Goal: Task Accomplishment & Management: Complete application form

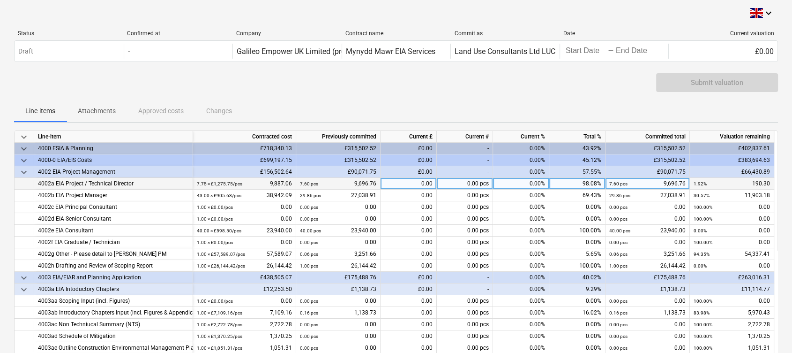
click at [421, 184] on div "0.00" at bounding box center [409, 184] width 56 height 12
type input "170.10"
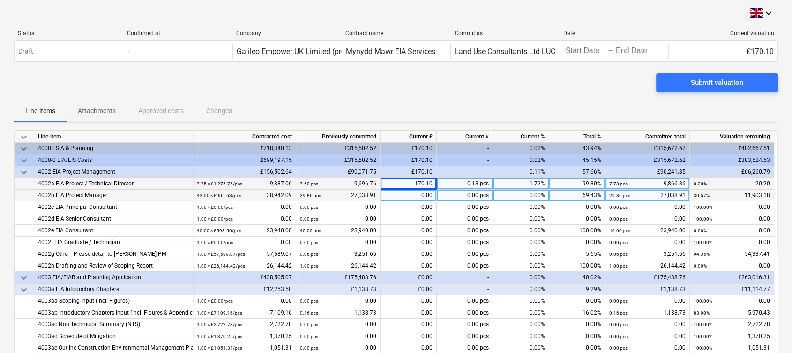
click at [424, 195] on div "0.00" at bounding box center [409, 195] width 56 height 12
type input "3807.62"
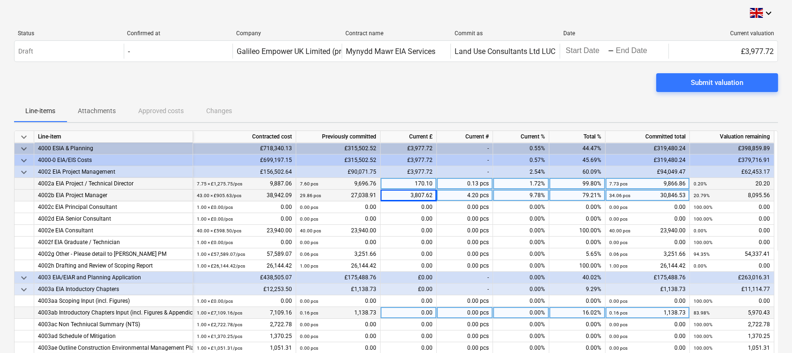
click at [403, 312] on div "0.00" at bounding box center [409, 313] width 56 height 12
type input "3682.63"
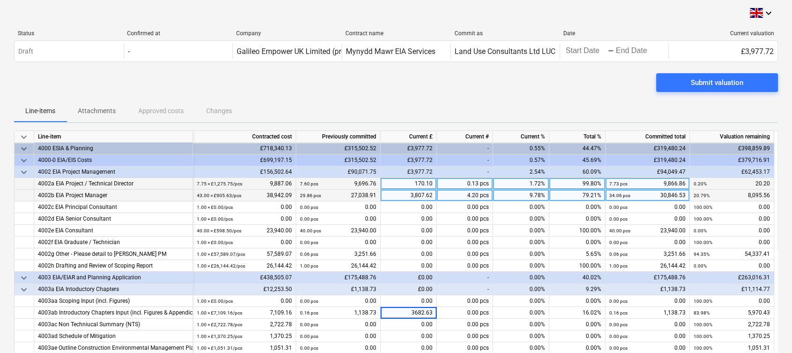
click at [431, 83] on div "Submit valuation" at bounding box center [396, 86] width 764 height 26
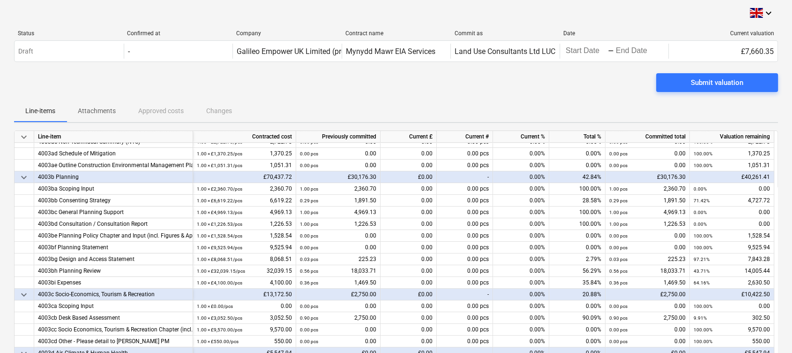
scroll to position [188, 0]
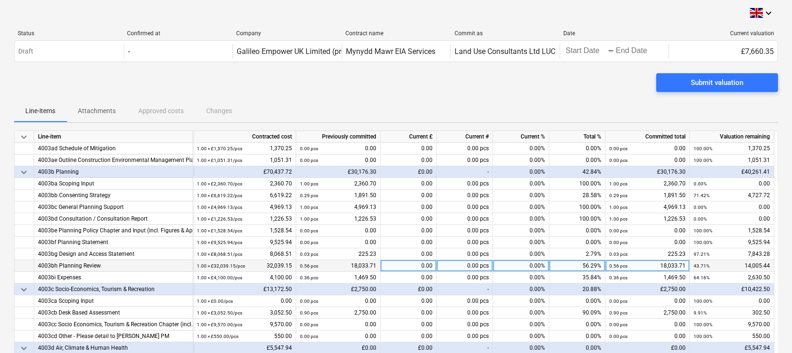
click at [422, 264] on div "0.00" at bounding box center [409, 266] width 56 height 12
type input "289.28"
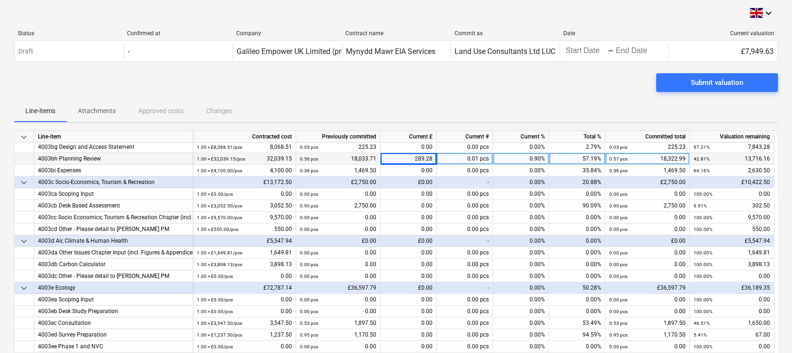
scroll to position [312, 0]
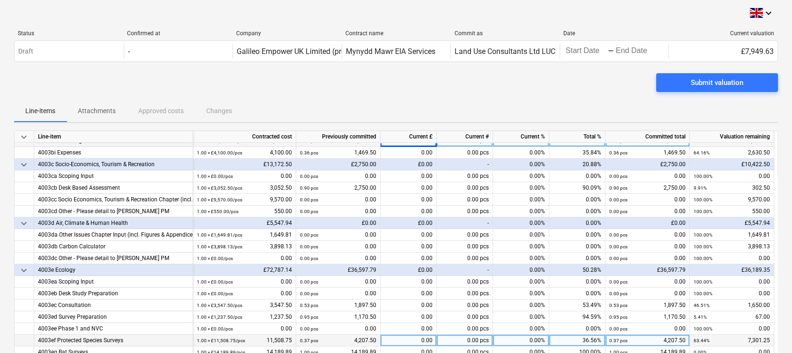
click at [404, 339] on div "0.00" at bounding box center [409, 340] width 56 height 12
type input "4207.50"
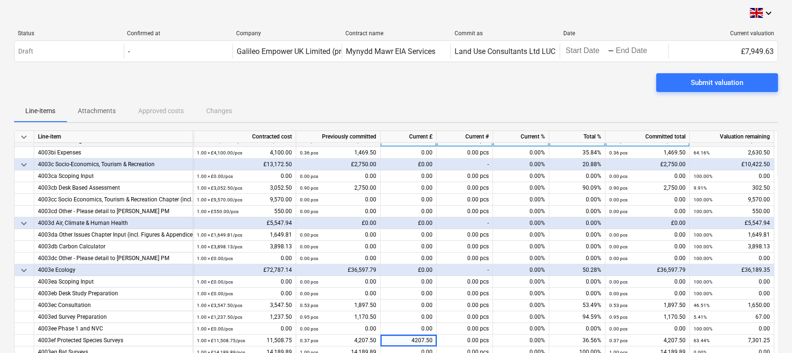
click at [488, 90] on div "Submit valuation" at bounding box center [396, 86] width 764 height 26
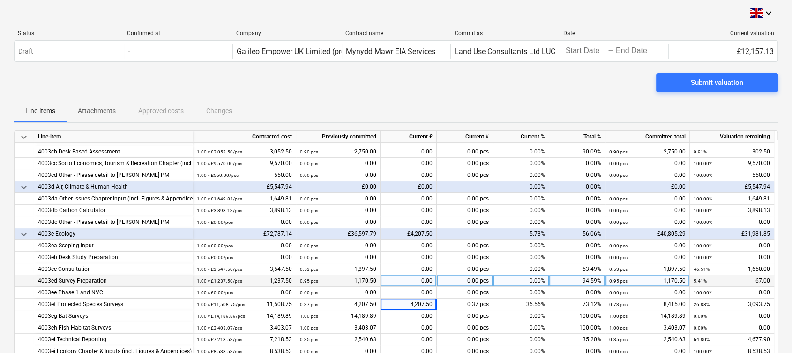
scroll to position [375, 0]
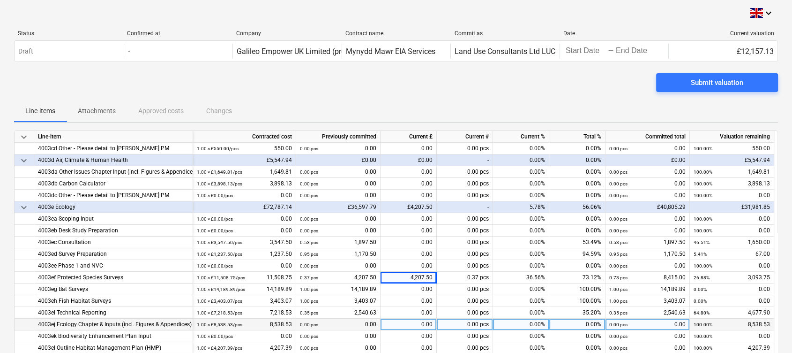
click at [413, 322] on div "0.00" at bounding box center [409, 324] width 56 height 12
type input "550"
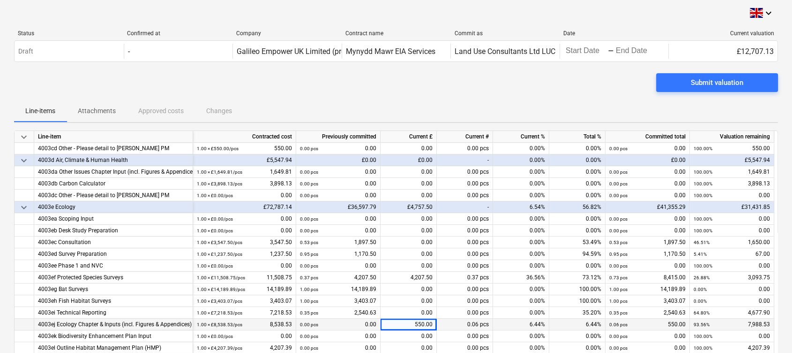
click at [430, 105] on div "Line-items Attachments Approved costs Changes" at bounding box center [396, 110] width 764 height 23
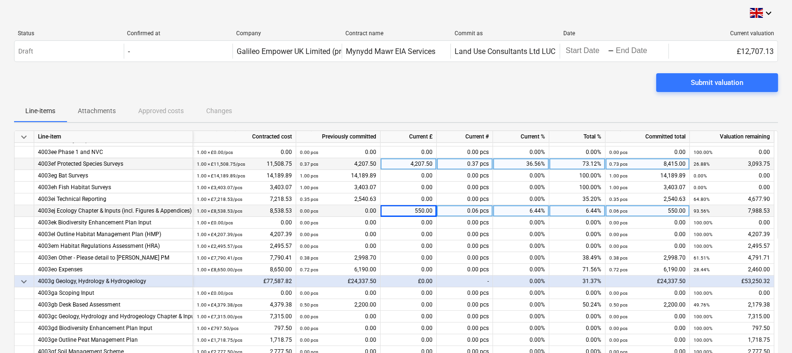
scroll to position [500, 0]
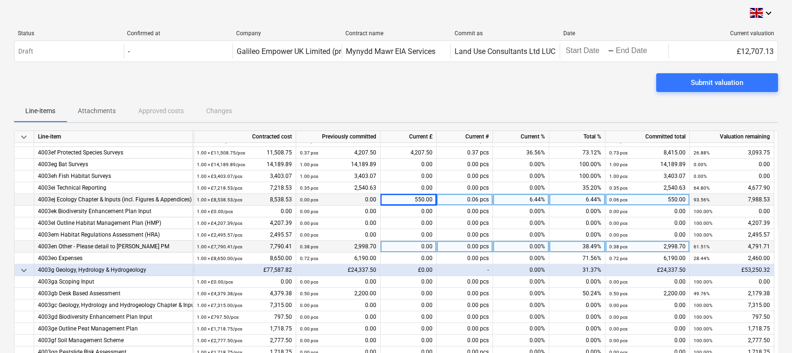
click at [408, 242] on div "0.00" at bounding box center [409, 247] width 56 height 12
type input "327.80"
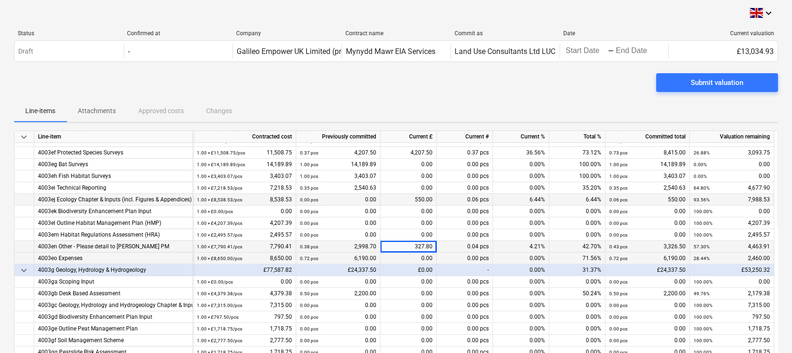
click at [415, 259] on div "0.00" at bounding box center [409, 258] width 56 height 12
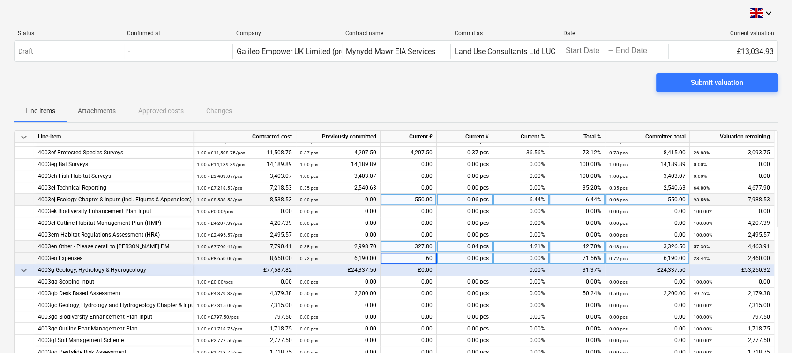
type input "600"
click at [414, 98] on div "Submit valuation" at bounding box center [396, 86] width 764 height 26
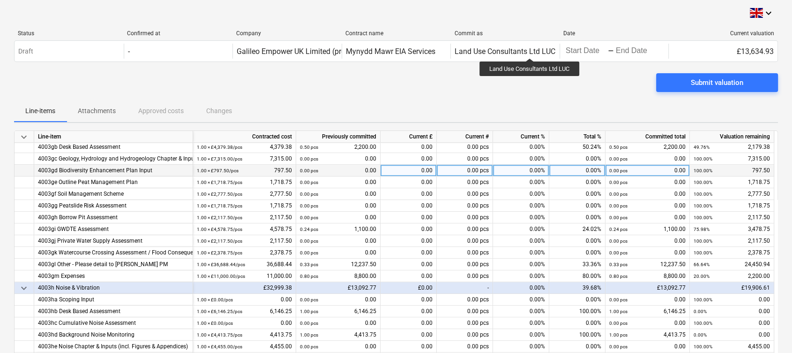
scroll to position [687, 0]
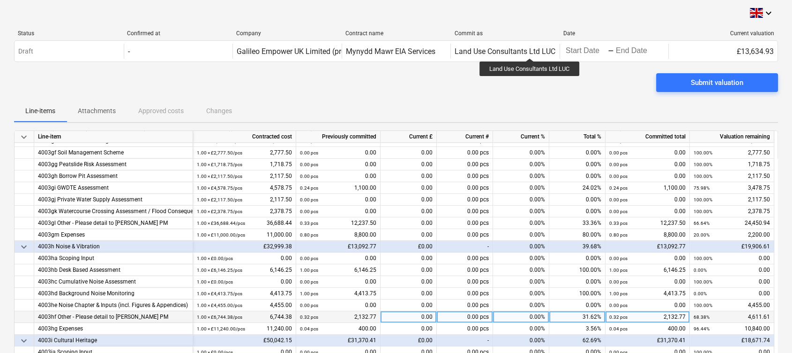
click at [419, 314] on div "0.00" at bounding box center [409, 317] width 56 height 12
type input "2220.62"
click at [429, 115] on div "Line-items Attachments Approved costs Changes" at bounding box center [396, 110] width 764 height 23
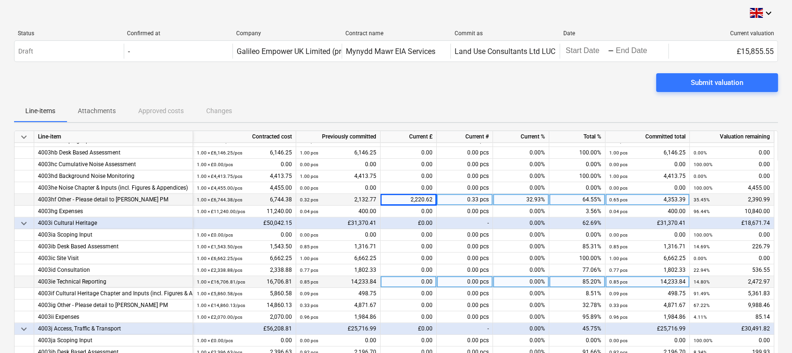
scroll to position [813, 0]
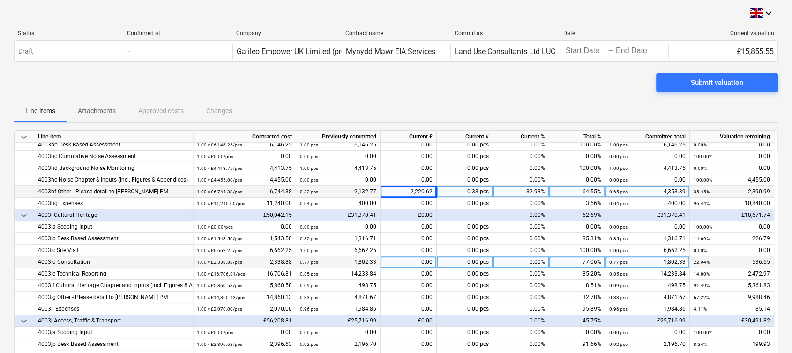
click at [424, 259] on div "0.00" at bounding box center [409, 262] width 56 height 12
type input "39.90"
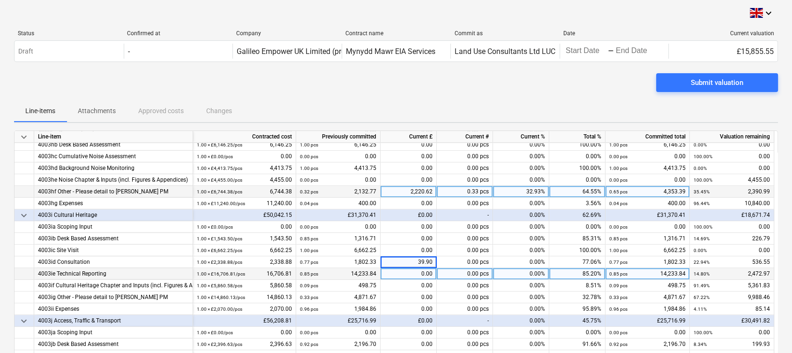
click at [417, 271] on div "0.00" at bounding box center [409, 274] width 56 height 12
type input "2472.97"
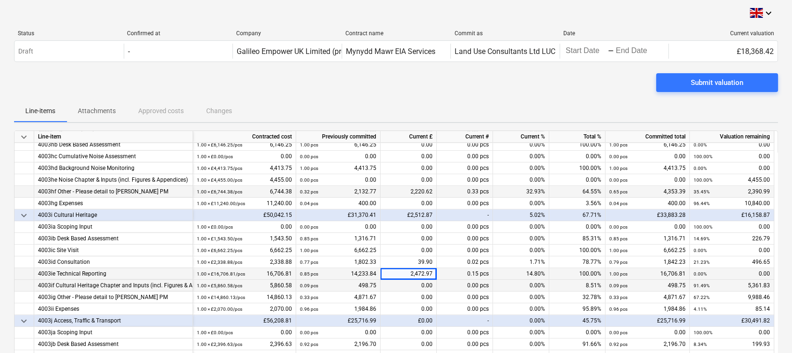
click at [414, 283] on div "0.00" at bounding box center [409, 285] width 56 height 12
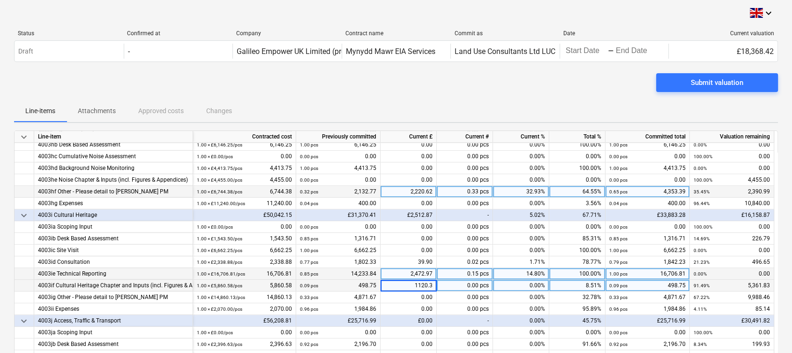
type input "1120.35"
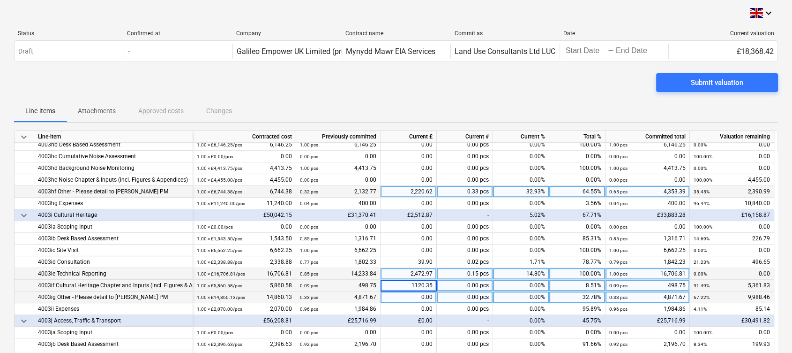
click at [415, 297] on div "0.00" at bounding box center [409, 297] width 56 height 12
type input "771.75"
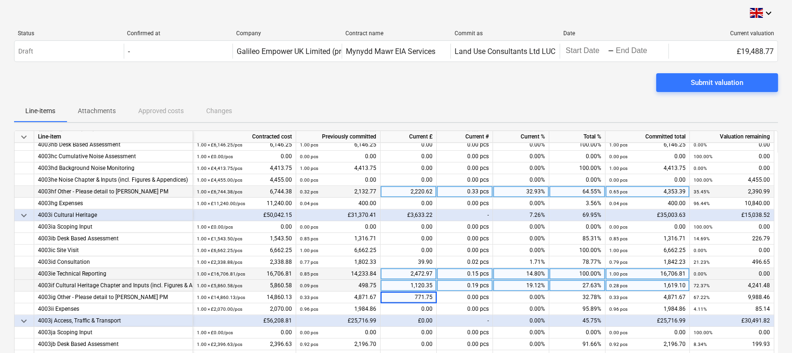
click at [415, 105] on div "Line-items Attachments Approved costs Changes" at bounding box center [396, 110] width 764 height 23
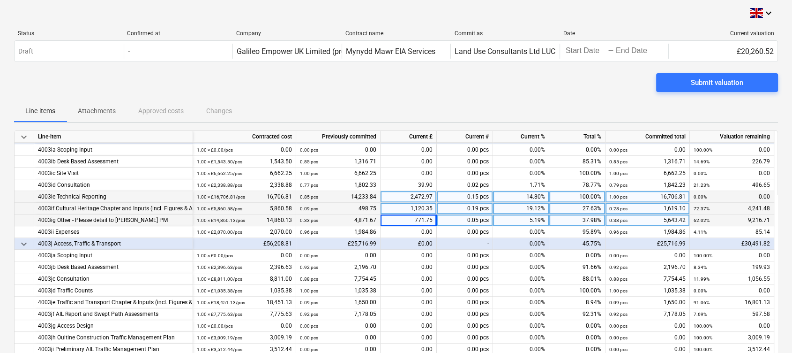
scroll to position [938, 0]
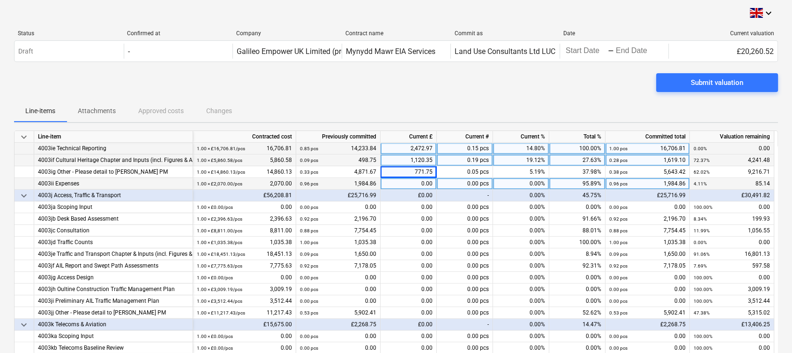
click at [401, 184] on div "0.00" at bounding box center [409, 184] width 56 height 12
type input "70.17"
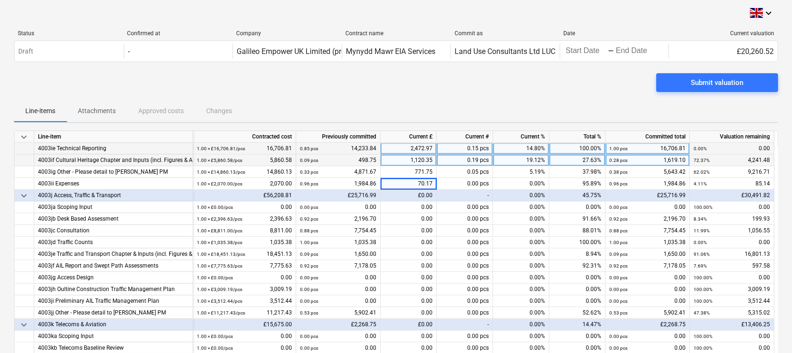
click at [417, 90] on div "Submit valuation" at bounding box center [396, 86] width 764 height 26
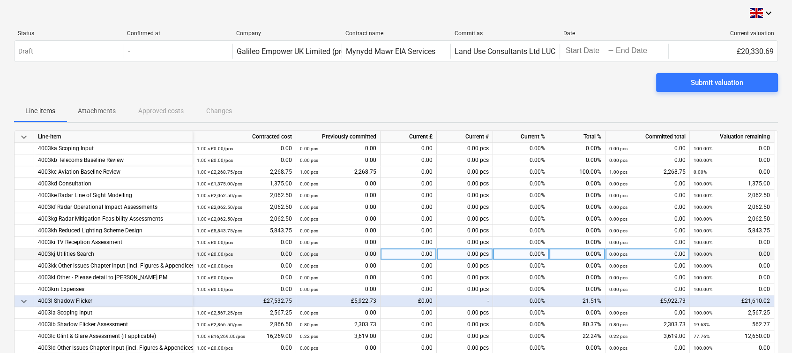
scroll to position [1188, 0]
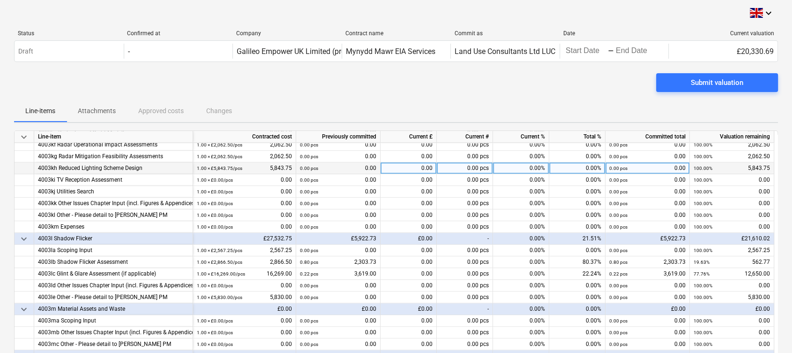
click at [408, 165] on div "0.00" at bounding box center [409, 168] width 56 height 12
type input "5060"
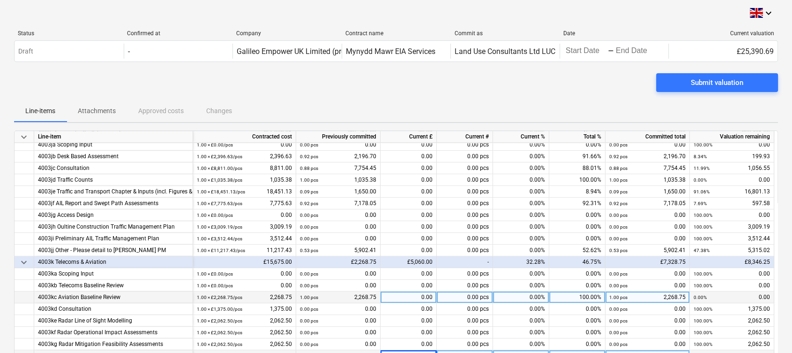
scroll to position [1063, 0]
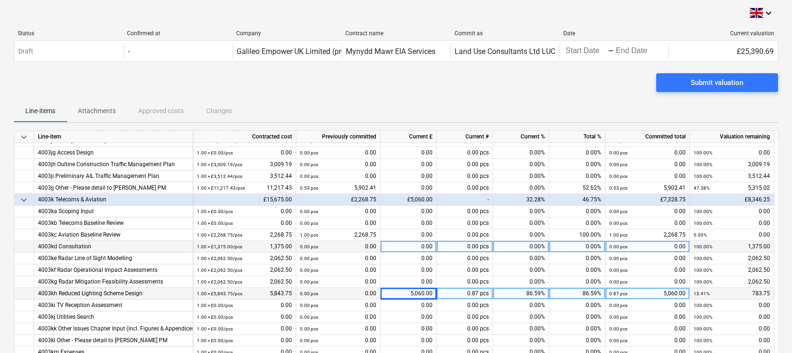
click at [405, 245] on div "0.00" at bounding box center [409, 247] width 56 height 12
type input "1375"
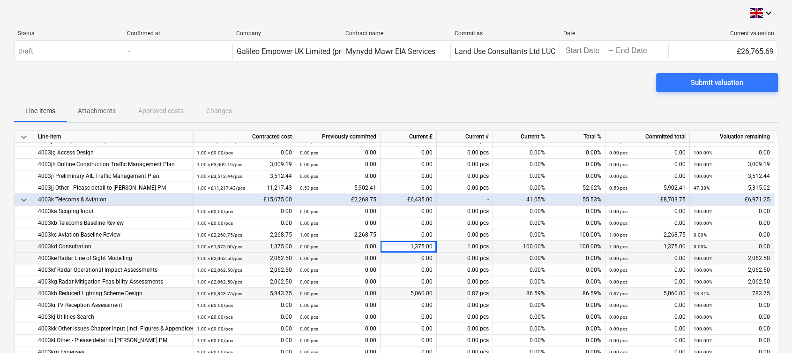
click at [412, 262] on div "0.00" at bounding box center [409, 258] width 56 height 12
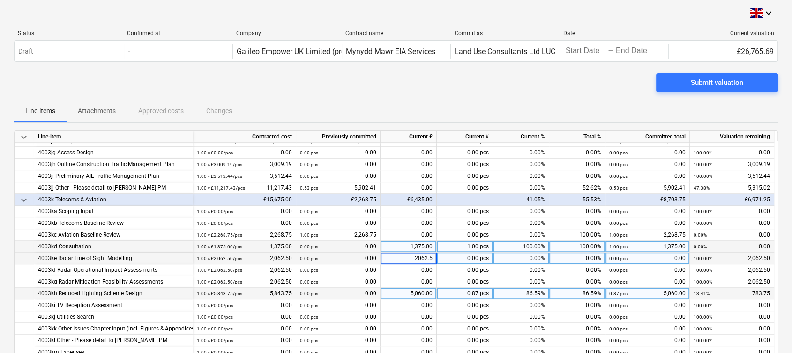
type input "2062.50"
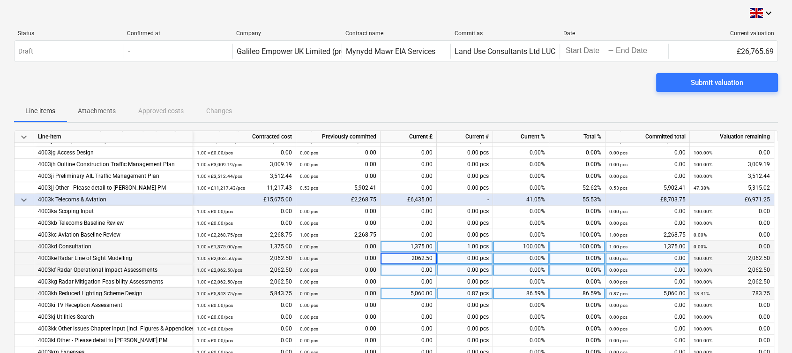
click at [417, 268] on div "0.00" at bounding box center [409, 270] width 56 height 12
type input "2062.50"
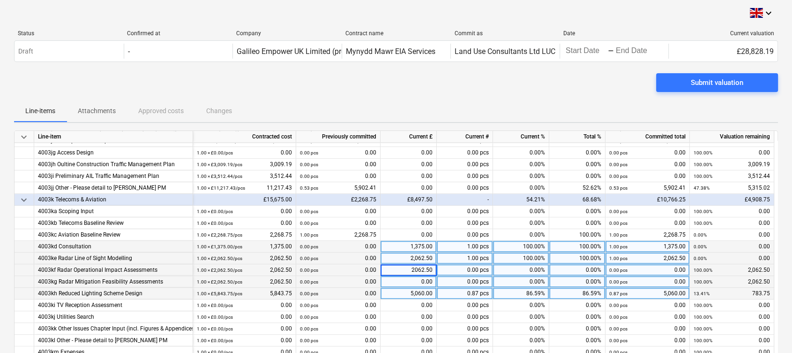
click at [421, 286] on div "0.00" at bounding box center [409, 282] width 56 height 12
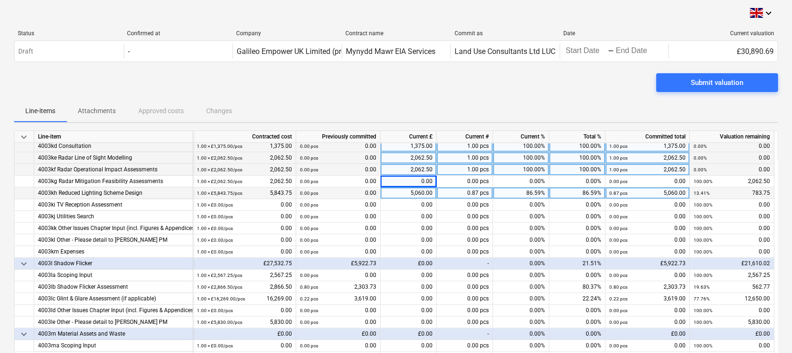
scroll to position [1250, 0]
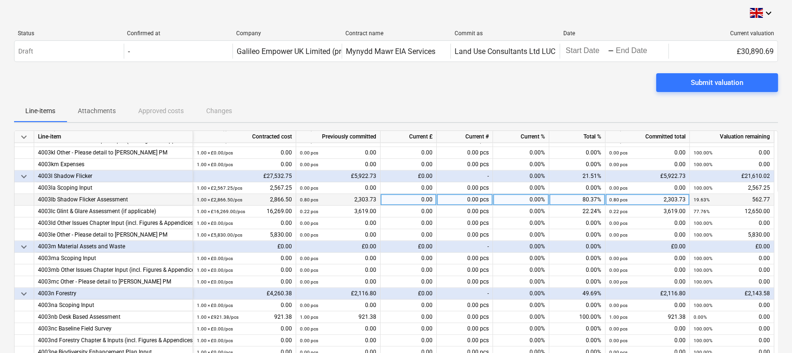
click at [391, 196] on div "0.00" at bounding box center [409, 200] width 56 height 12
type input "364.08"
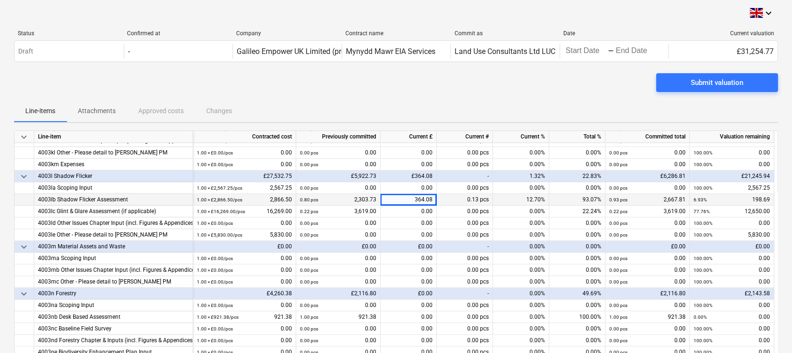
click at [416, 103] on div "Line-items Attachments Approved costs Changes" at bounding box center [396, 110] width 764 height 23
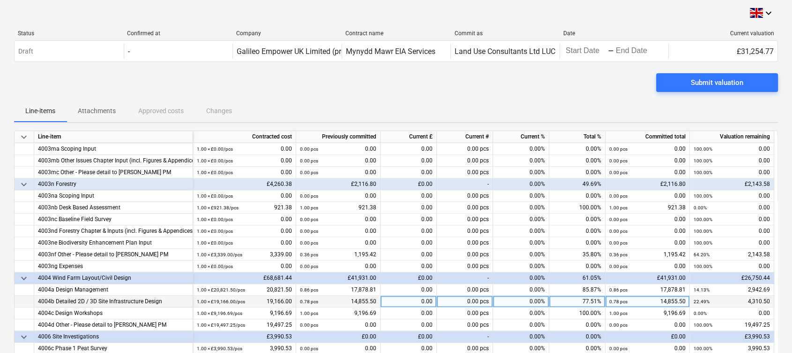
scroll to position [1375, 0]
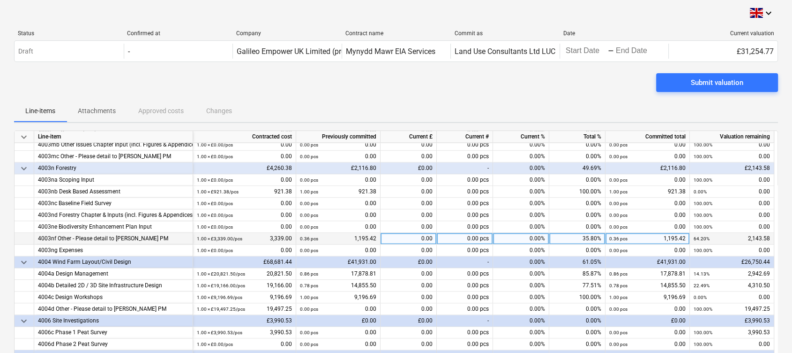
click at [422, 237] on div "0.00" at bounding box center [409, 239] width 56 height 12
type input "235.20"
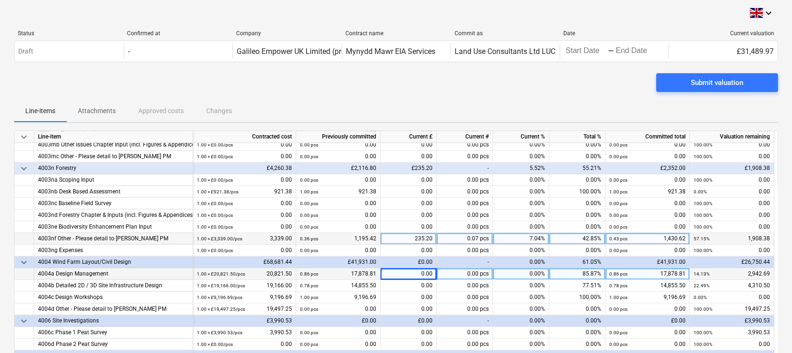
click at [414, 273] on div "0.00" at bounding box center [409, 274] width 56 height 12
type input "1327.40"
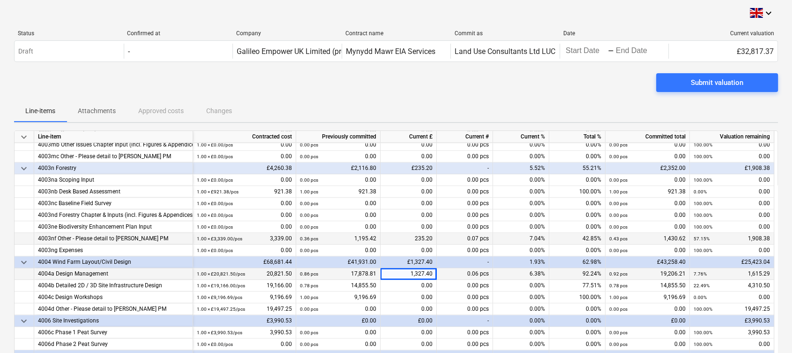
click at [466, 270] on div "0.06 pcs" at bounding box center [465, 274] width 56 height 12
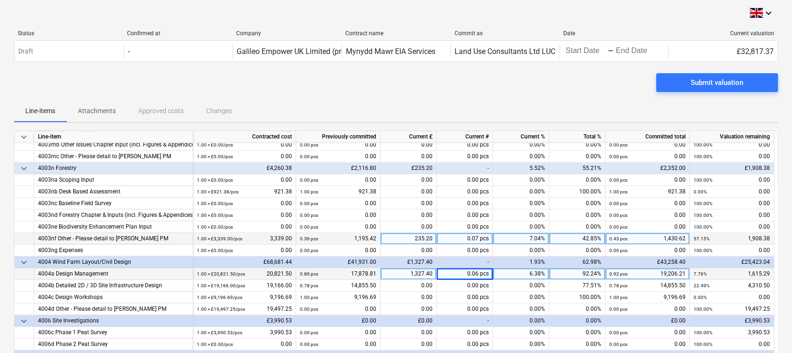
scroll to position [1438, 0]
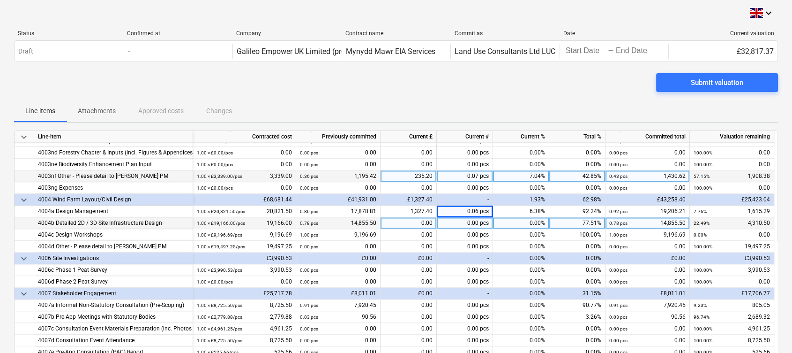
click at [419, 223] on div "0.00" at bounding box center [409, 223] width 56 height 12
type input "3017.15"
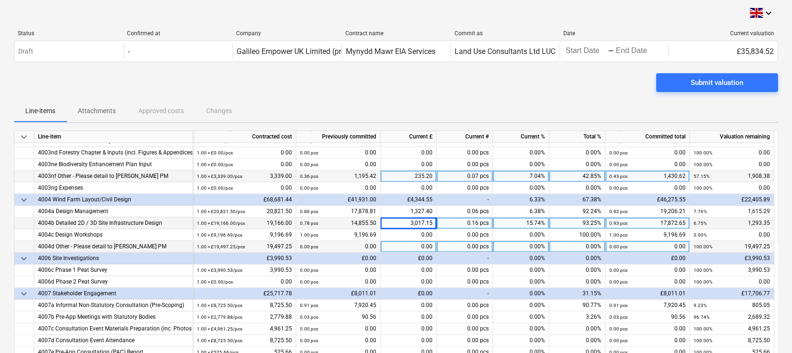
click at [416, 246] on div "0.00" at bounding box center [409, 247] width 56 height 12
type input "4187.50"
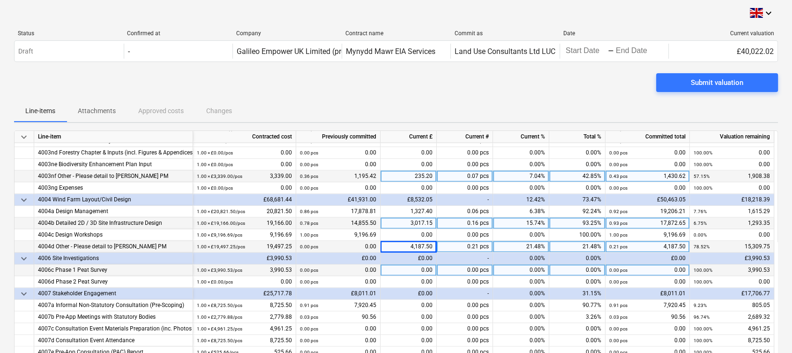
scroll to position [1500, 0]
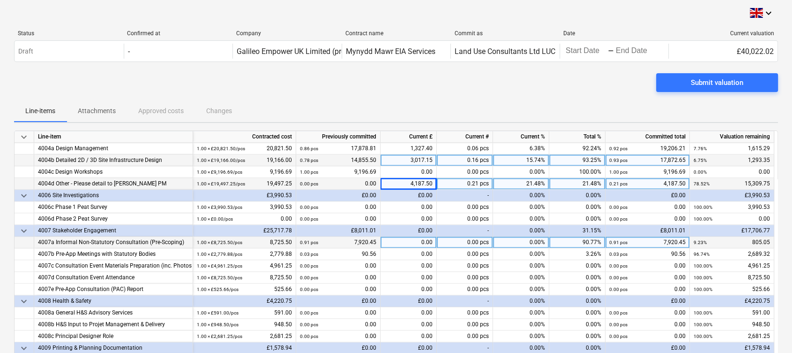
click at [423, 245] on div "0.00" at bounding box center [409, 242] width 56 height 12
type input "90.56"
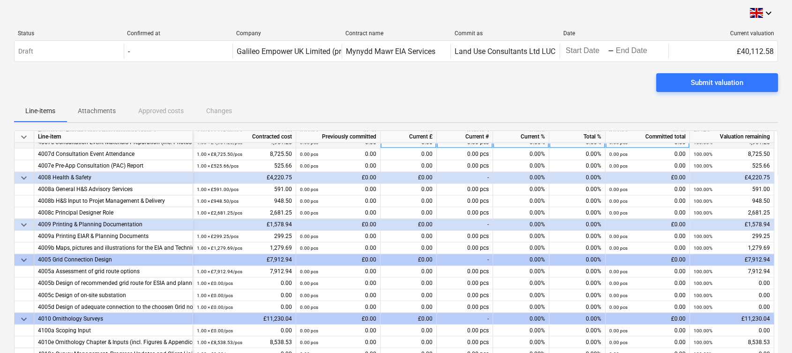
scroll to position [1625, 0]
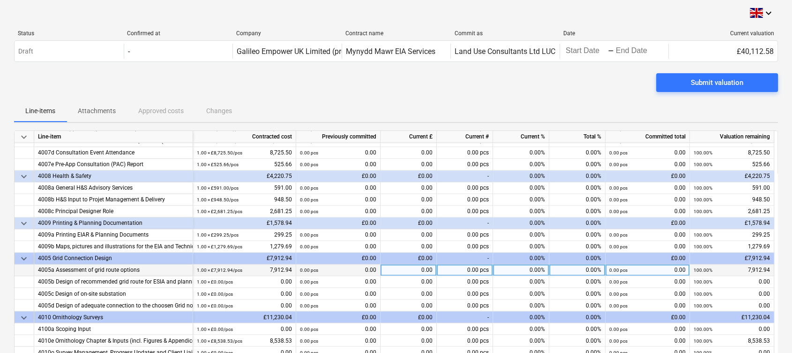
click at [412, 269] on div "0.00" at bounding box center [409, 270] width 56 height 12
type input "507.67"
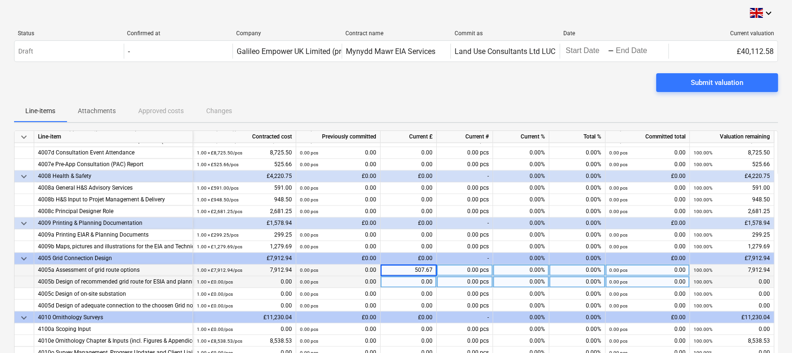
click at [420, 286] on div "0.00" at bounding box center [409, 282] width 56 height 12
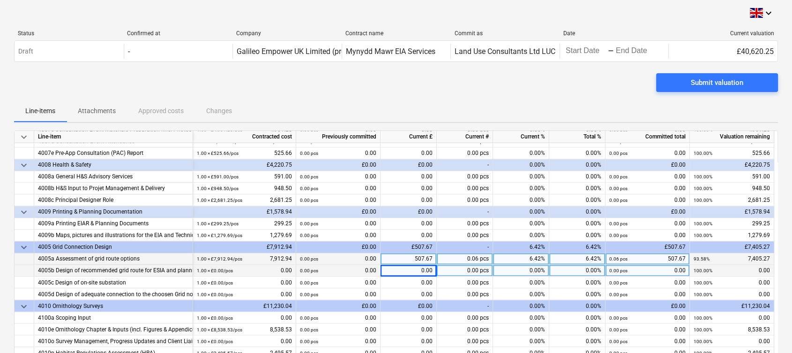
scroll to position [1641, 0]
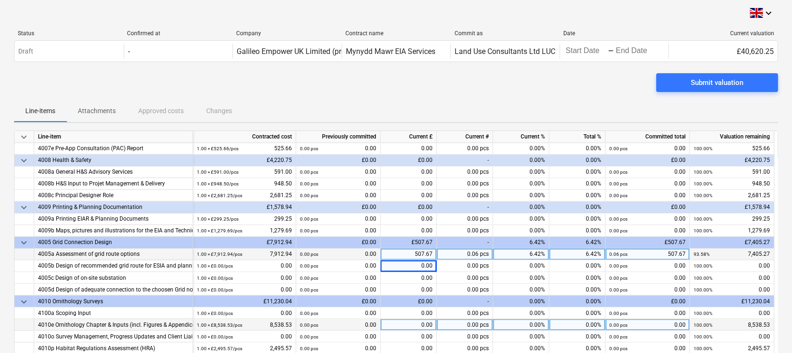
click at [428, 323] on div "0.00" at bounding box center [409, 324] width 56 height 12
type input "2200"
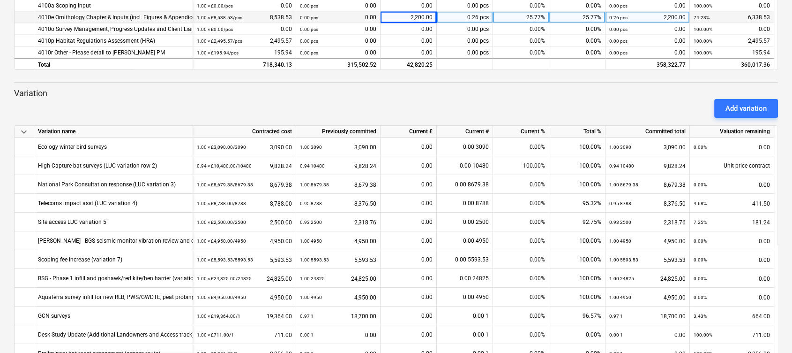
scroll to position [312, 0]
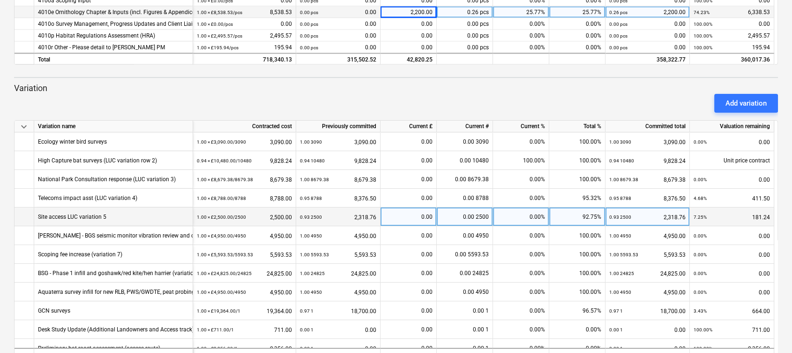
click at [423, 214] on div "0.00" at bounding box center [409, 216] width 48 height 19
type input "39.90"
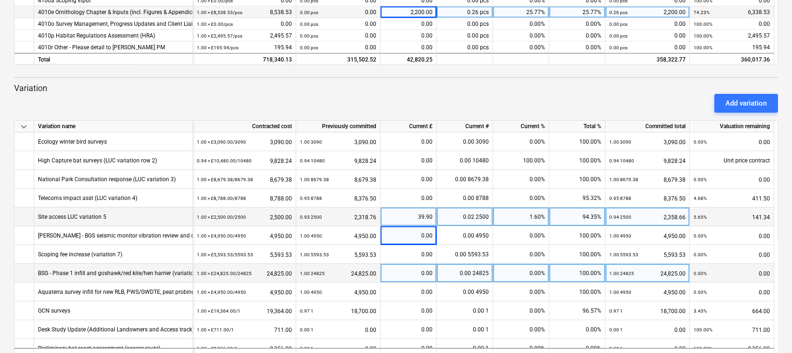
scroll to position [62, 0]
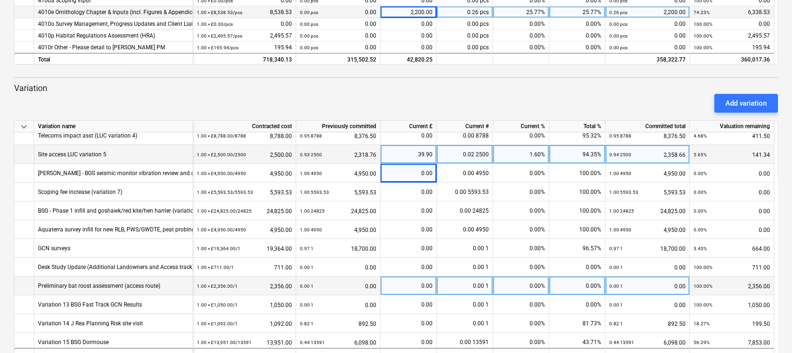
click at [410, 283] on div "0.00" at bounding box center [409, 285] width 48 height 19
type input "1443.75"
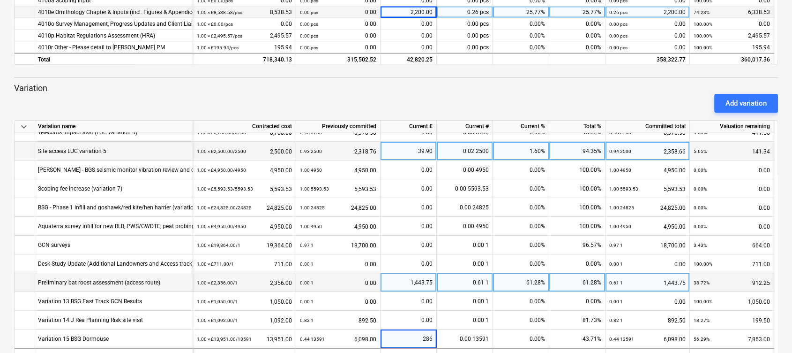
type input "2860"
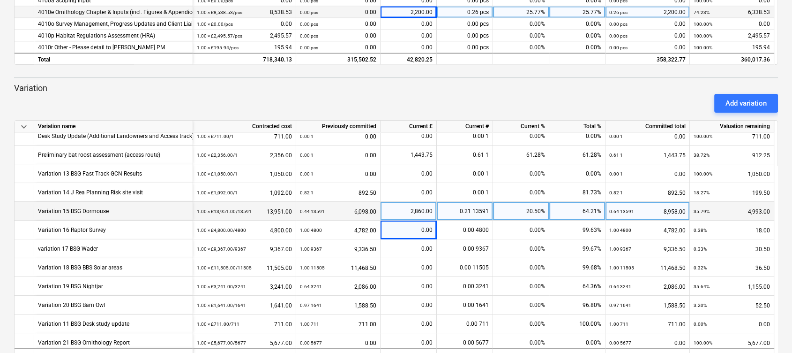
scroll to position [210, 0]
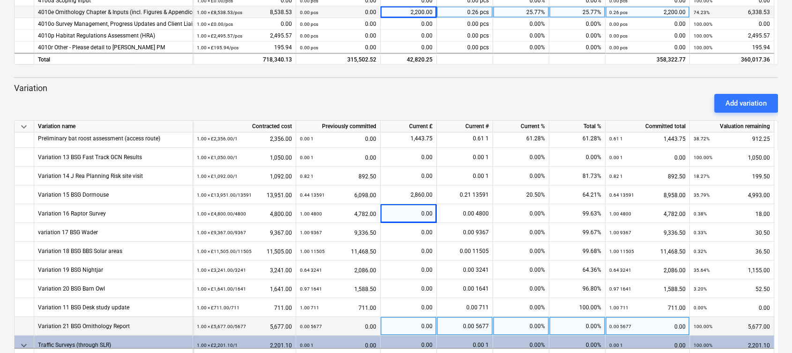
click at [421, 330] on div "0.00" at bounding box center [409, 326] width 48 height 19
type input "2000"
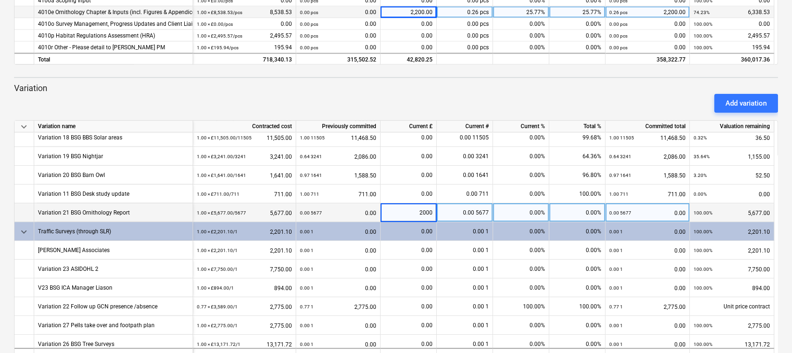
scroll to position [334, 0]
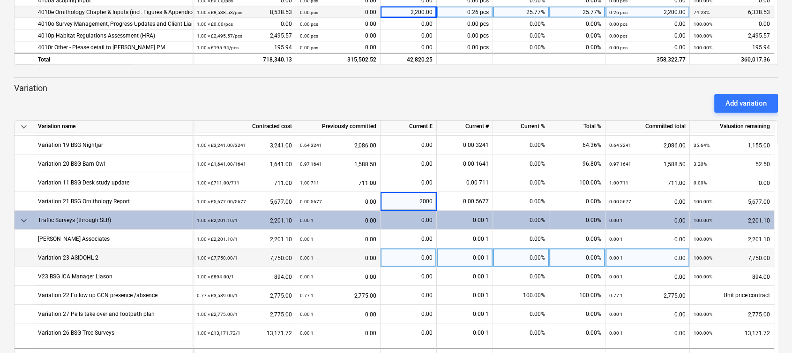
click at [420, 256] on div "0.00" at bounding box center [409, 257] width 48 height 19
type input "1339.80"
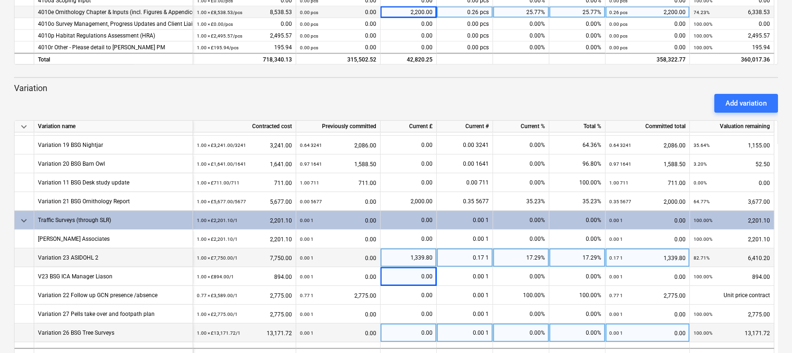
click at [422, 335] on div "0.00" at bounding box center [409, 332] width 48 height 19
type input "10175.72"
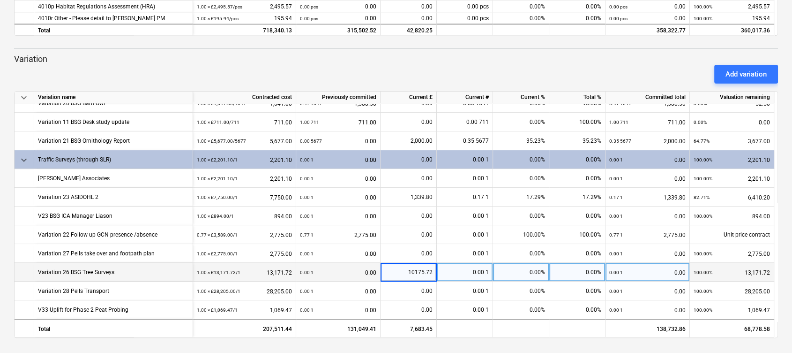
scroll to position [341, 0]
click at [728, 68] on div "Add variation" at bounding box center [746, 74] width 41 height 12
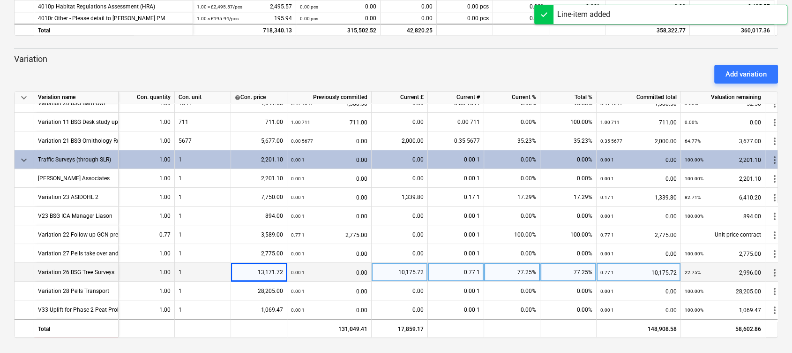
scroll to position [387, 0]
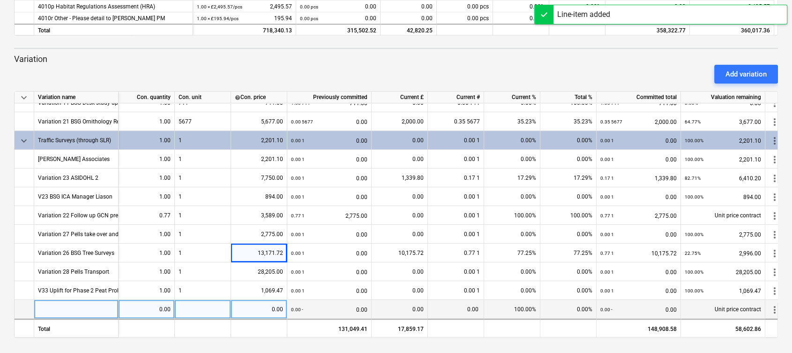
click at [62, 305] on div at bounding box center [76, 309] width 84 height 19
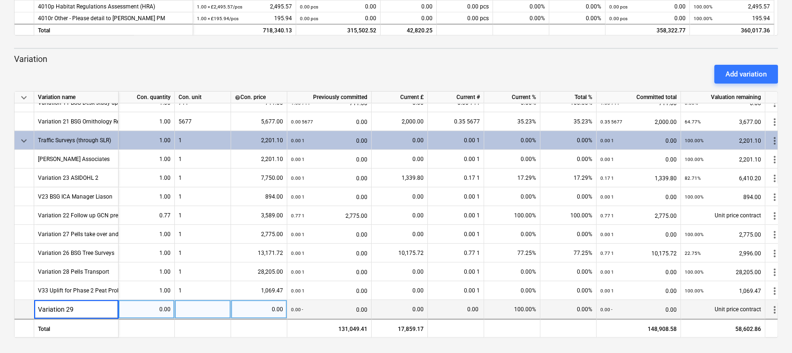
type input "Variation 29 BSG - Phase 1 habitat survey and condition assessment of additiona…"
click at [151, 304] on div "0.00" at bounding box center [146, 309] width 48 height 19
click at [715, 307] on div "Unit price contract" at bounding box center [723, 309] width 84 height 19
click at [733, 301] on div "Unit price contract" at bounding box center [723, 309] width 84 height 19
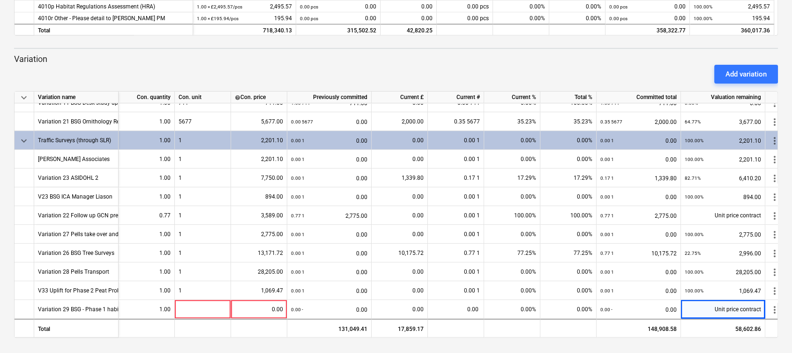
scroll to position [387, 10]
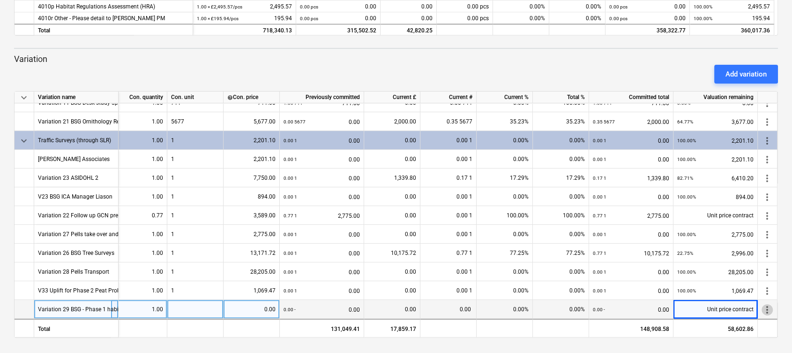
click at [763, 305] on span "more_vert" at bounding box center [767, 309] width 11 height 11
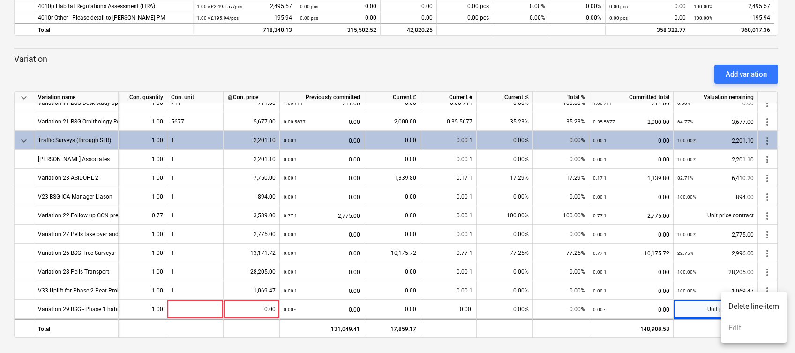
click at [248, 301] on div at bounding box center [397, 176] width 795 height 353
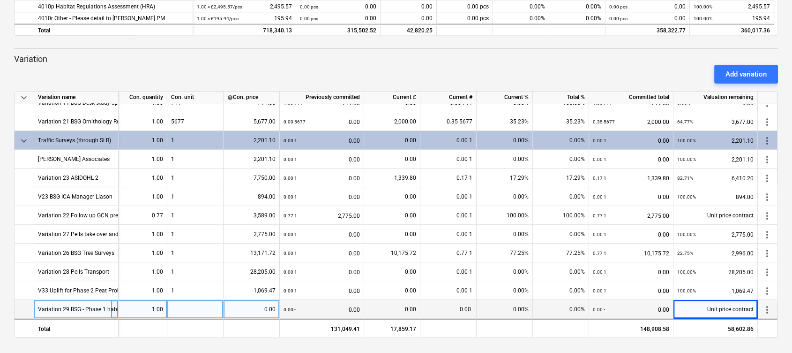
click at [253, 307] on div "0.00" at bounding box center [251, 309] width 48 height 19
type input "6570"
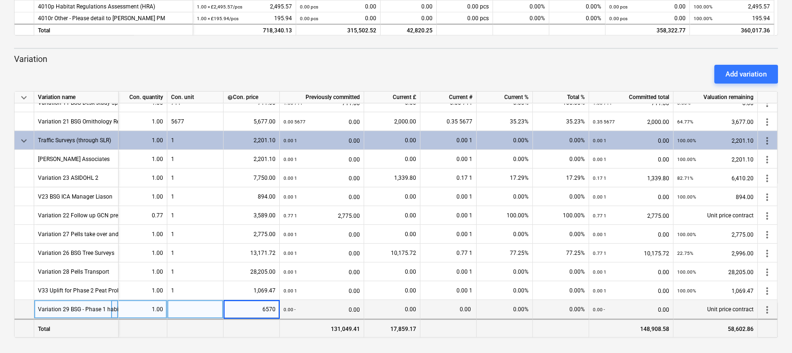
click at [262, 328] on div at bounding box center [252, 327] width 56 height 19
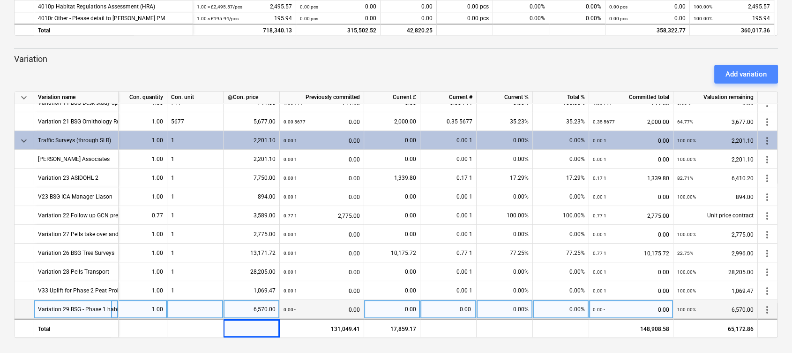
click at [724, 75] on button "Add variation" at bounding box center [747, 74] width 64 height 19
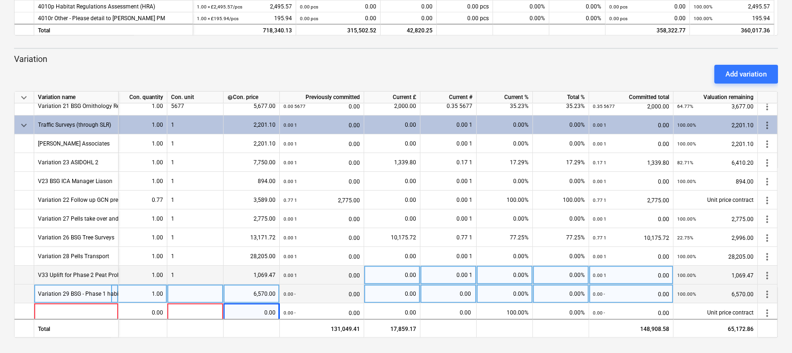
scroll to position [406, 8]
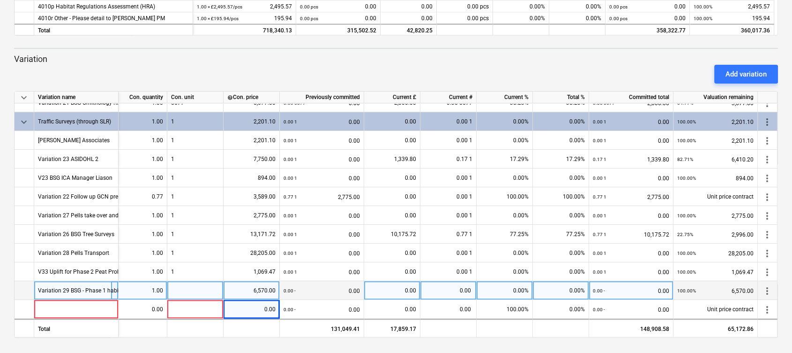
drag, startPoint x: 40, startPoint y: 303, endPoint x: 45, endPoint y: 285, distance: 19.0
click at [40, 303] on div at bounding box center [76, 309] width 84 height 19
type input "Variation 30 BSG - Phase 1 mapping and report update"
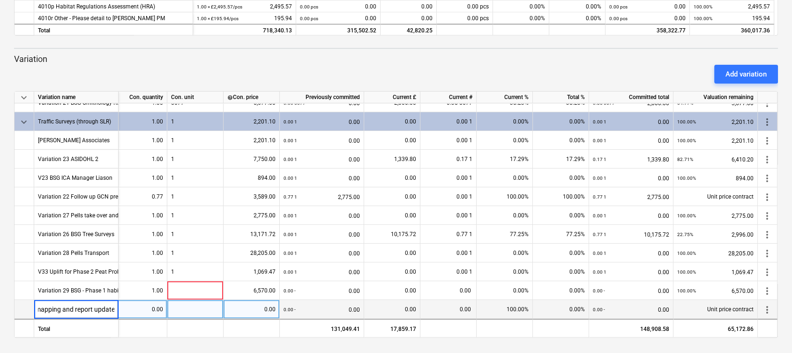
click at [146, 305] on div "0.00" at bounding box center [139, 309] width 48 height 19
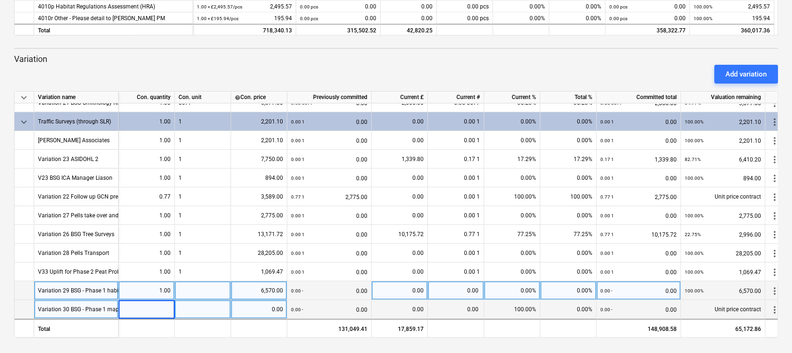
type input "1"
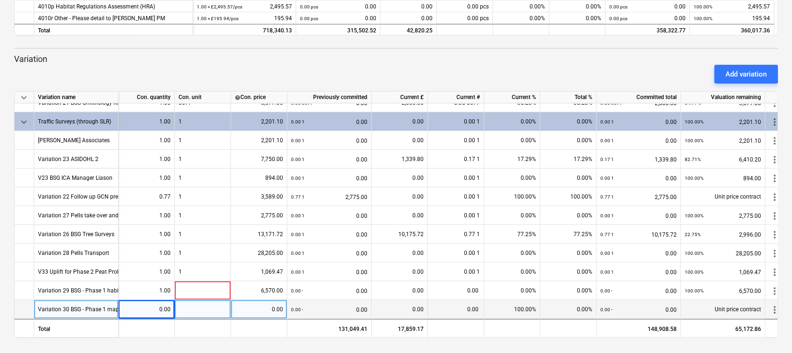
click at [273, 304] on div "0.00" at bounding box center [259, 309] width 48 height 19
type input "1350"
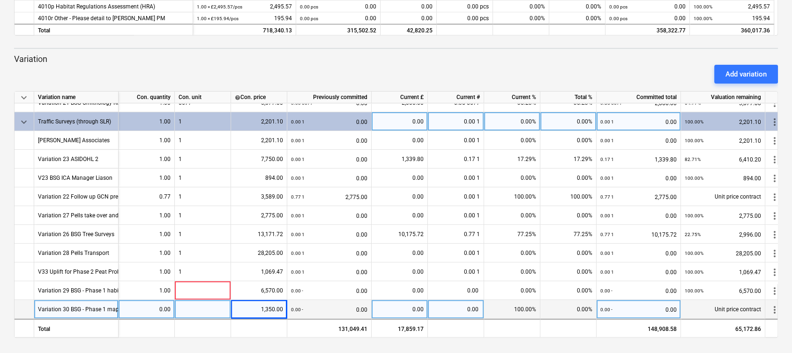
drag, startPoint x: 718, startPoint y: 338, endPoint x: 461, endPoint y: 116, distance: 339.5
click at [705, 335] on div "keyboard_arrow_down Status Confirmed at Company Contract name Commit as Date Cu…" at bounding box center [396, 6] width 792 height 694
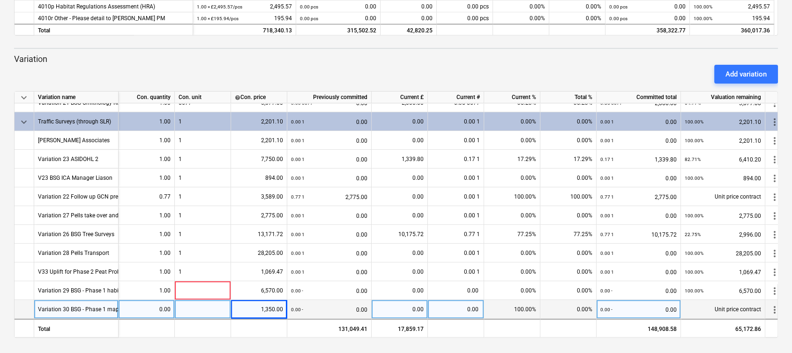
click at [191, 303] on div at bounding box center [203, 309] width 56 height 19
type input "1"
click at [219, 68] on div "Add variation" at bounding box center [396, 74] width 772 height 26
click at [280, 58] on p "Variation" at bounding box center [396, 58] width 764 height 11
click at [145, 305] on div "0.00" at bounding box center [146, 309] width 48 height 19
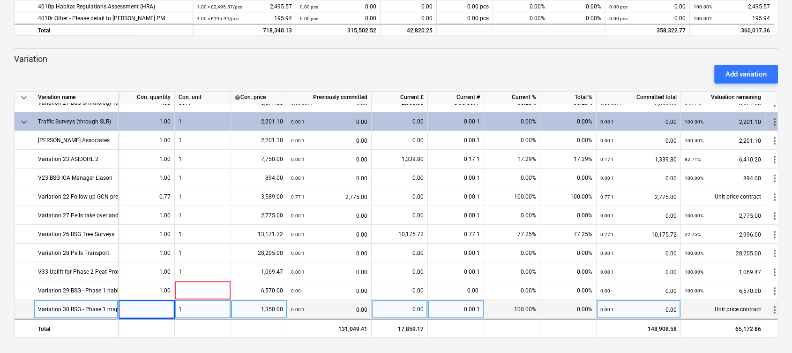
type input "1"
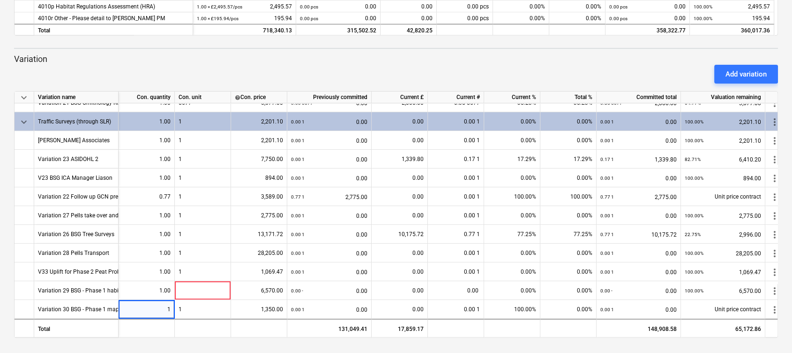
click at [204, 64] on div "Add variation" at bounding box center [396, 74] width 772 height 26
click at [733, 70] on div "Add variation" at bounding box center [746, 74] width 41 height 12
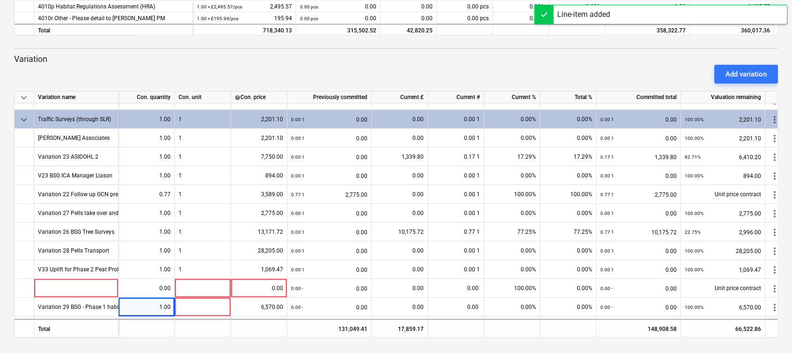
scroll to position [406, 10]
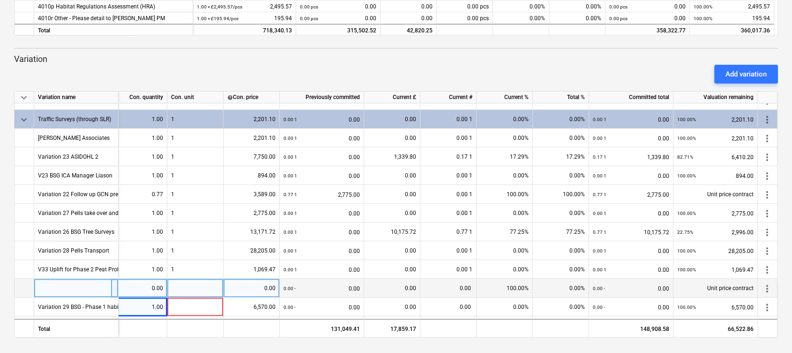
click at [766, 283] on span "more_vert" at bounding box center [767, 288] width 11 height 11
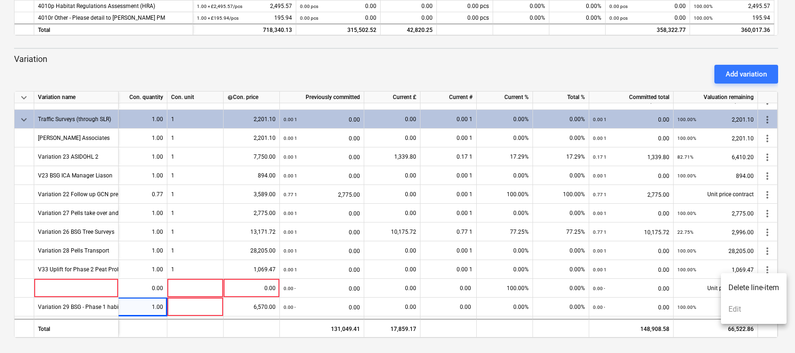
click at [744, 284] on li "Delete line-item" at bounding box center [754, 288] width 66 height 22
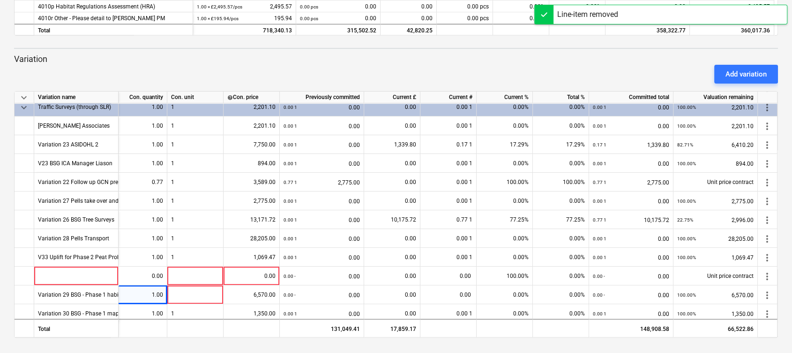
scroll to position [406, 8]
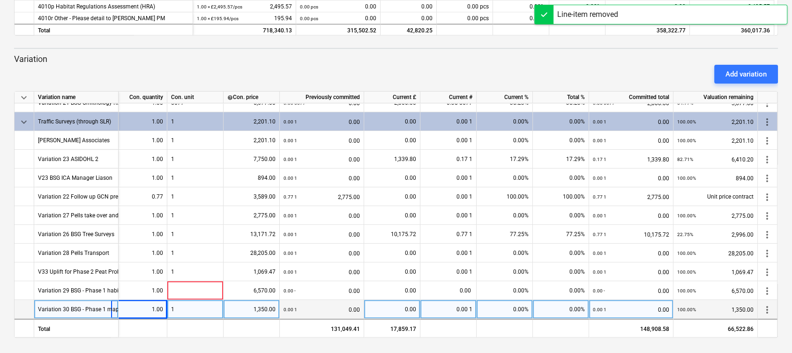
click at [93, 309] on div "Variation 30 BSG - Phase 1 mapping and report update" at bounding box center [107, 309] width 139 height 18
click at [750, 304] on div "100.00% 1,350.00" at bounding box center [716, 309] width 76 height 19
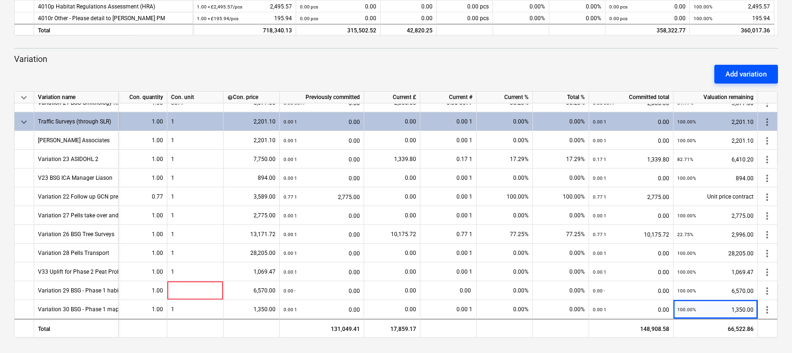
click at [743, 70] on div "Add variation" at bounding box center [746, 74] width 41 height 12
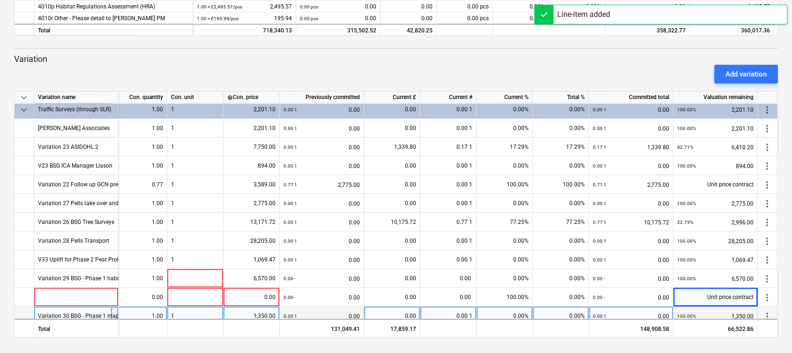
scroll to position [425, 8]
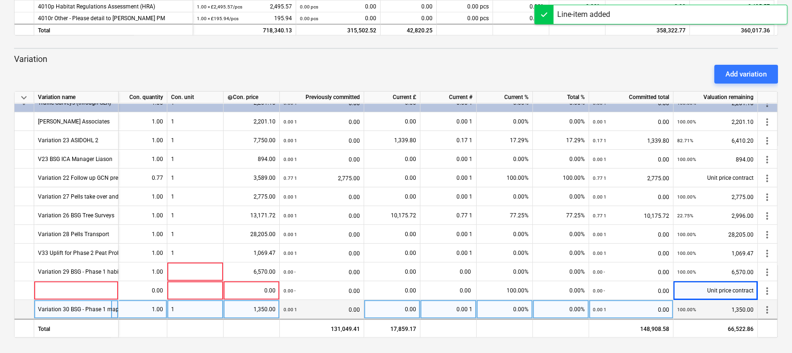
click at [183, 303] on div "1" at bounding box center [195, 309] width 56 height 19
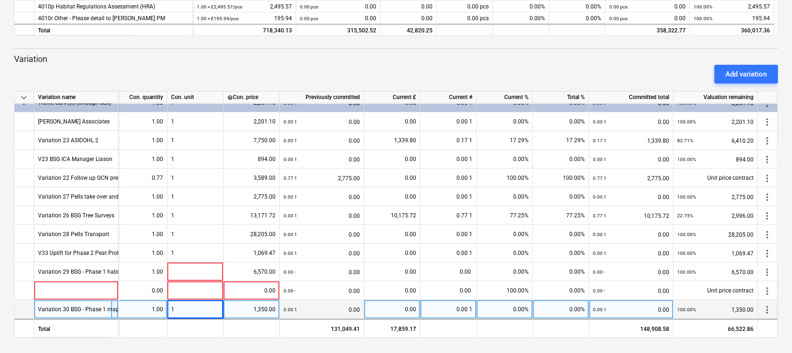
click at [88, 306] on div "Variation 30 BSG - Phase 1 mapping and report update" at bounding box center [107, 309] width 139 height 18
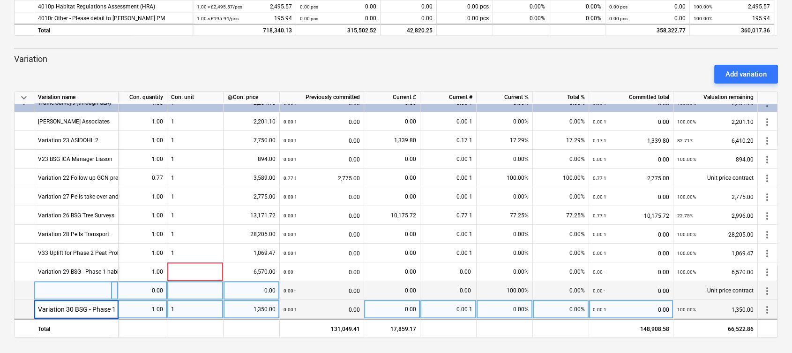
scroll to position [0, 82]
click at [767, 285] on span "more_vert" at bounding box center [767, 290] width 11 height 11
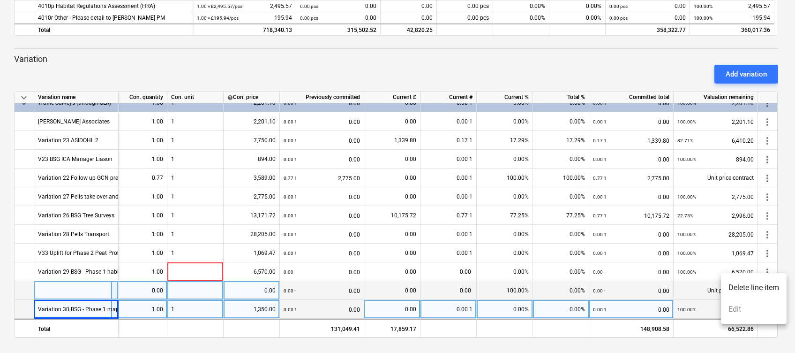
click at [767, 285] on li "Delete line-item" at bounding box center [754, 288] width 66 height 22
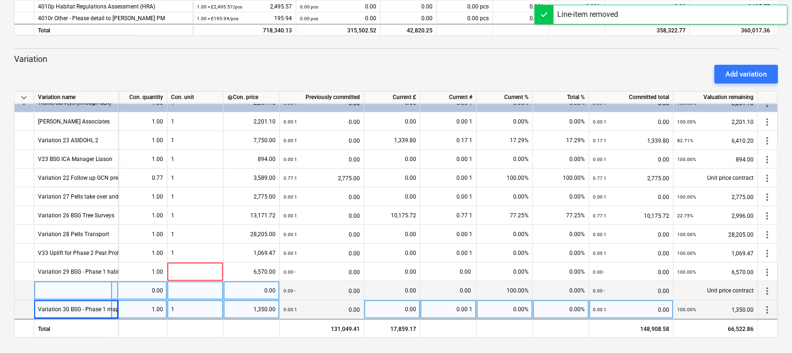
scroll to position [406, 8]
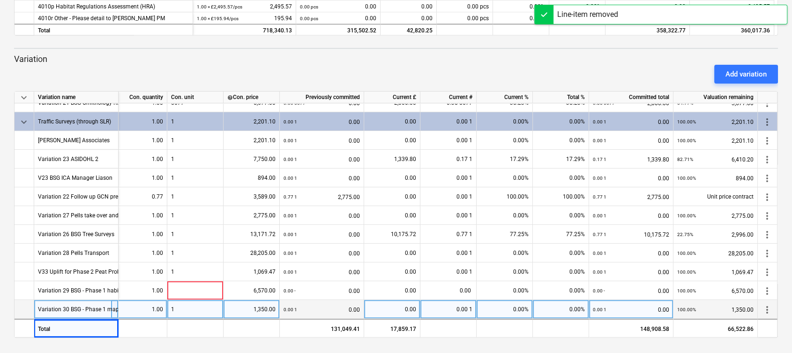
click at [560, 67] on div "Add variation" at bounding box center [396, 74] width 772 height 26
click at [756, 73] on div "Add variation" at bounding box center [746, 74] width 41 height 12
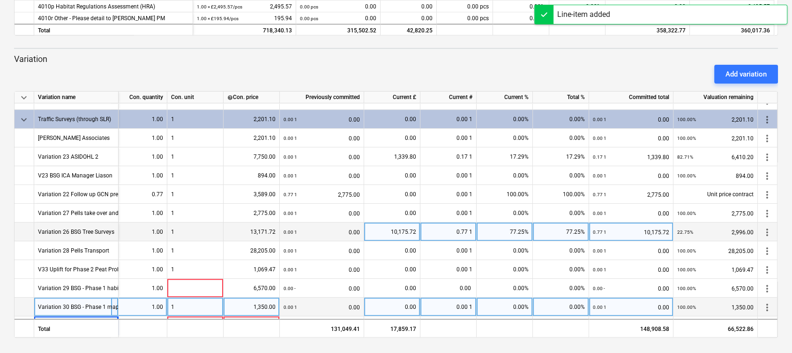
scroll to position [425, 8]
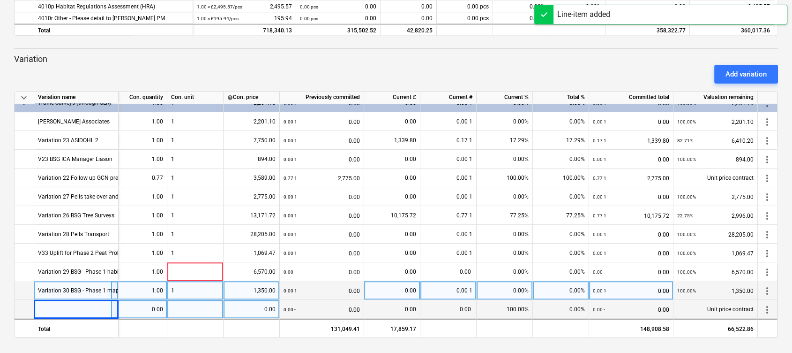
click at [76, 307] on div at bounding box center [76, 309] width 84 height 19
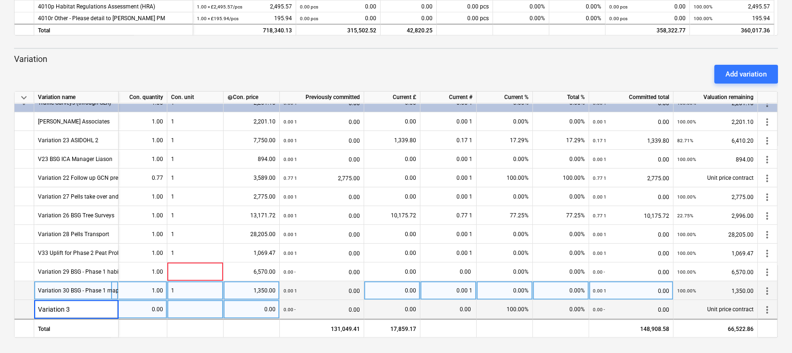
type input "Variation 31"
click at [95, 305] on div "Variation 31" at bounding box center [76, 309] width 84 height 19
type input "Variation 31 BSG - Badger survey and reporting"
click at [174, 303] on div at bounding box center [195, 309] width 56 height 19
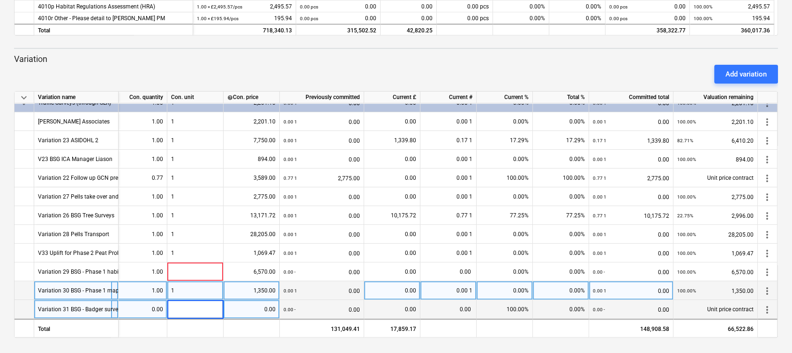
type input "1"
click at [142, 310] on div "0.00" at bounding box center [139, 309] width 48 height 19
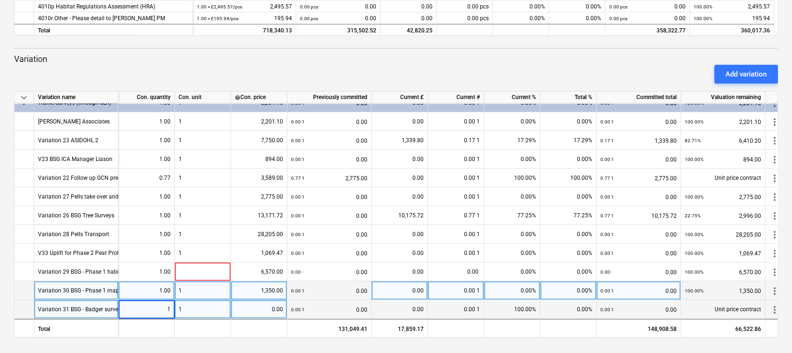
click at [270, 307] on div "0.00" at bounding box center [259, 309] width 48 height 19
type input "5555"
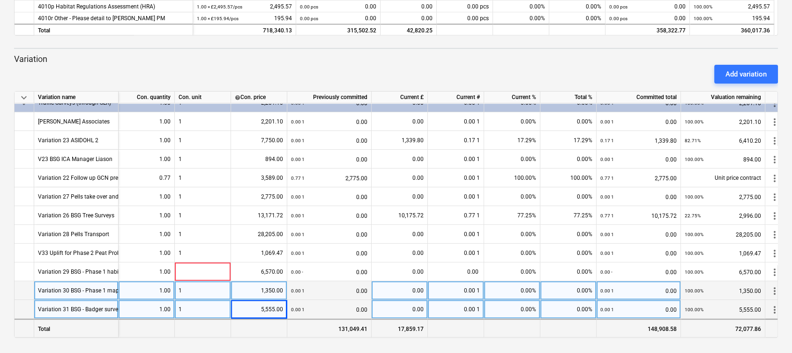
click at [83, 323] on div "Total" at bounding box center [76, 327] width 84 height 19
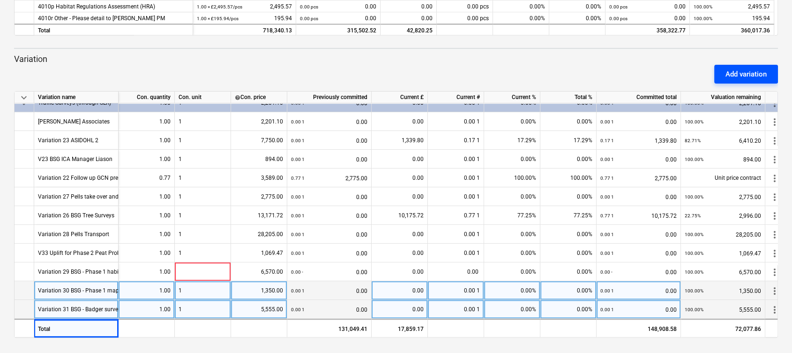
click at [729, 73] on div "Add variation" at bounding box center [746, 74] width 41 height 12
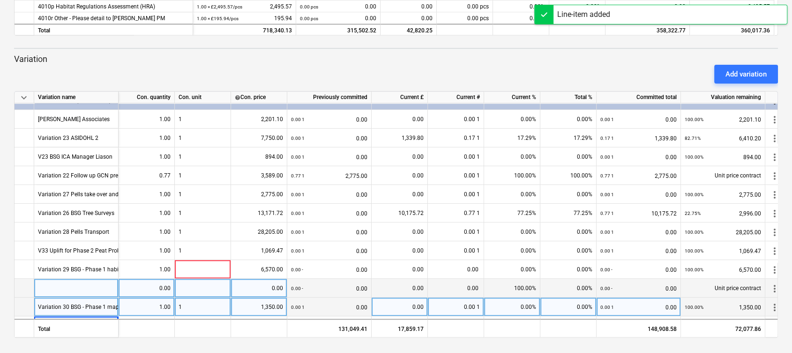
click at [774, 284] on span "more_vert" at bounding box center [774, 288] width 11 height 11
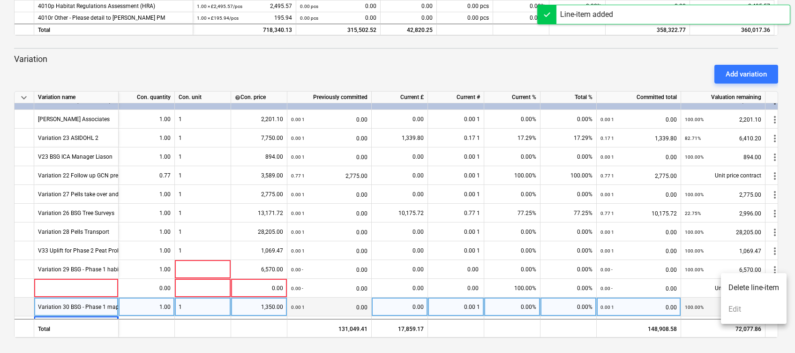
click at [768, 286] on li "Delete line-item" at bounding box center [754, 288] width 66 height 22
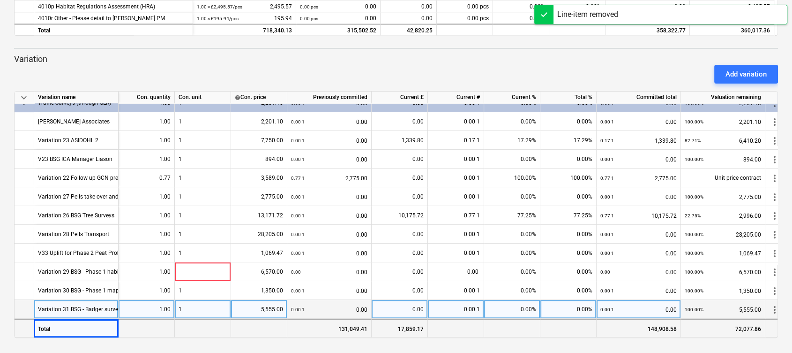
click at [64, 325] on div "Total" at bounding box center [76, 327] width 84 height 19
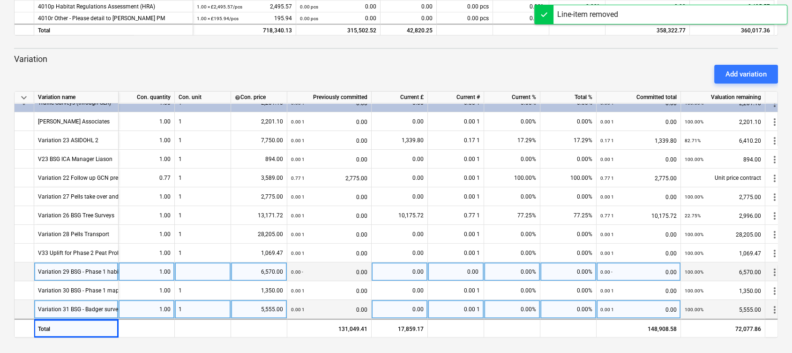
click at [189, 270] on div at bounding box center [203, 271] width 56 height 19
type input "1"
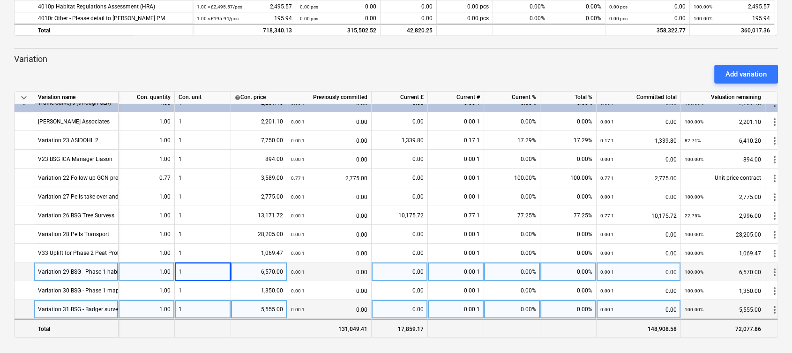
click at [51, 318] on div "Total" at bounding box center [76, 327] width 84 height 19
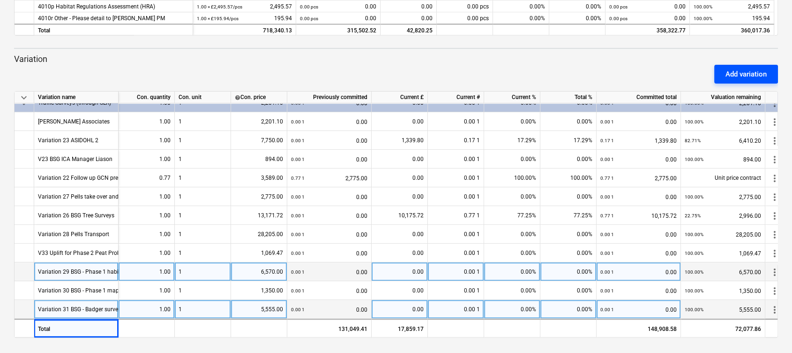
click at [767, 69] on div "Add variation" at bounding box center [746, 74] width 41 height 12
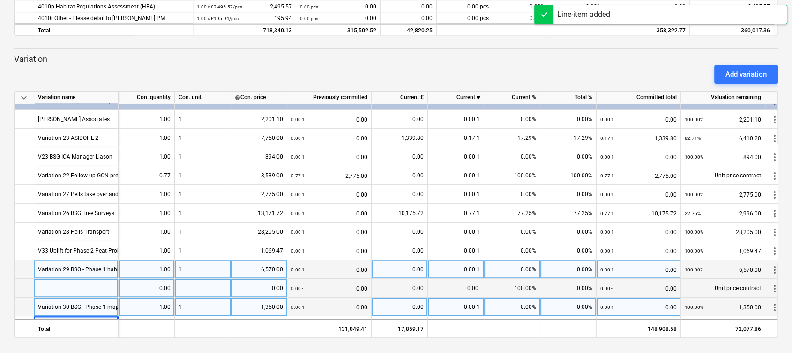
click at [772, 286] on span "more_vert" at bounding box center [774, 288] width 11 height 11
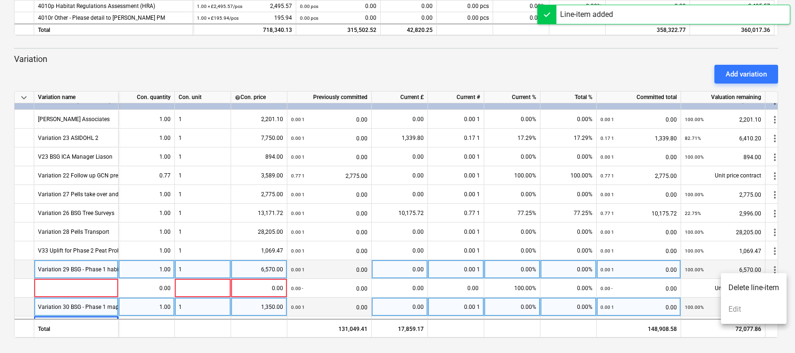
click at [767, 286] on li "Delete line-item" at bounding box center [754, 288] width 66 height 22
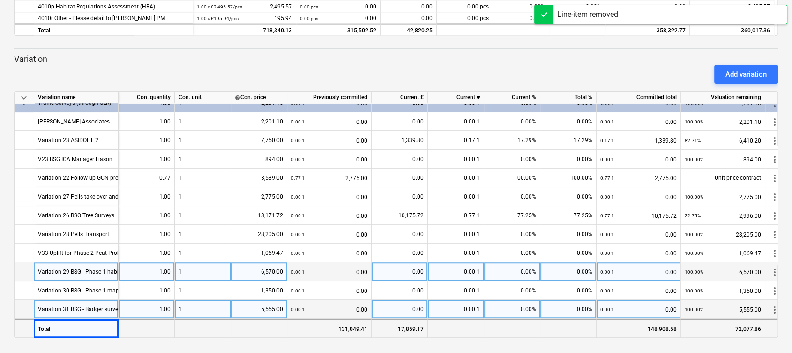
click at [85, 327] on div "Total" at bounding box center [76, 327] width 84 height 19
click at [146, 329] on div at bounding box center [147, 327] width 56 height 19
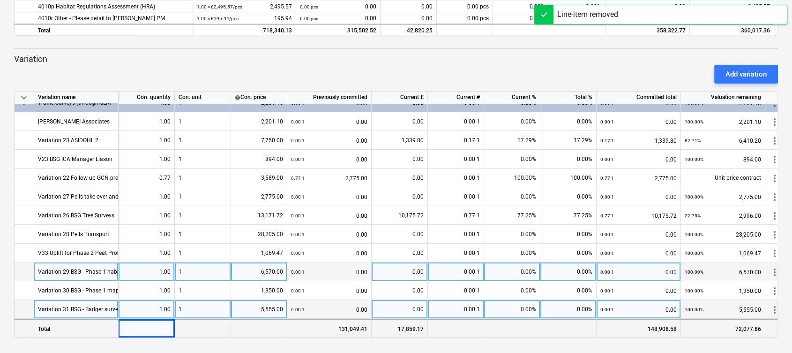
click at [106, 327] on div "Total" at bounding box center [76, 327] width 84 height 19
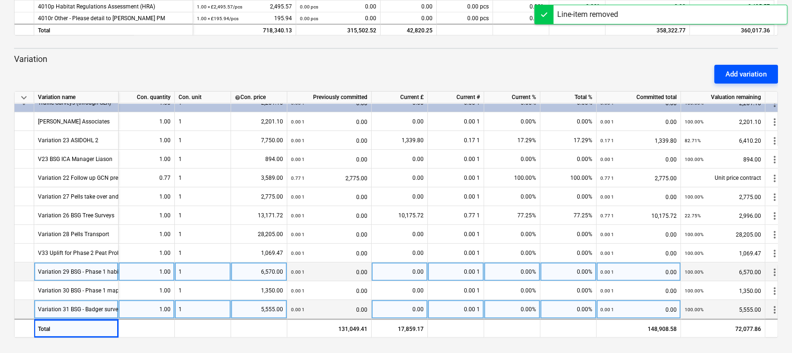
click at [754, 68] on div "Add variation" at bounding box center [746, 74] width 41 height 12
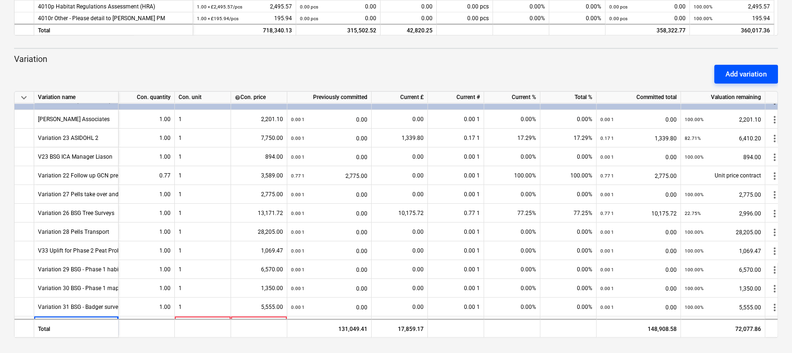
click at [756, 69] on div "Add variation" at bounding box center [746, 74] width 41 height 12
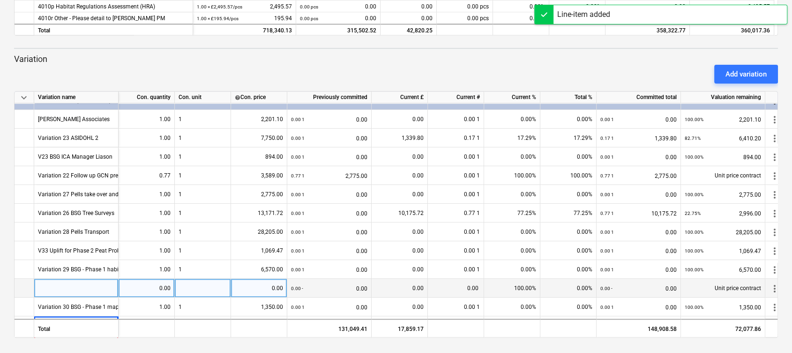
click at [769, 286] on span "more_vert" at bounding box center [774, 288] width 11 height 11
click at [763, 286] on li "Delete line-item" at bounding box center [754, 288] width 66 height 22
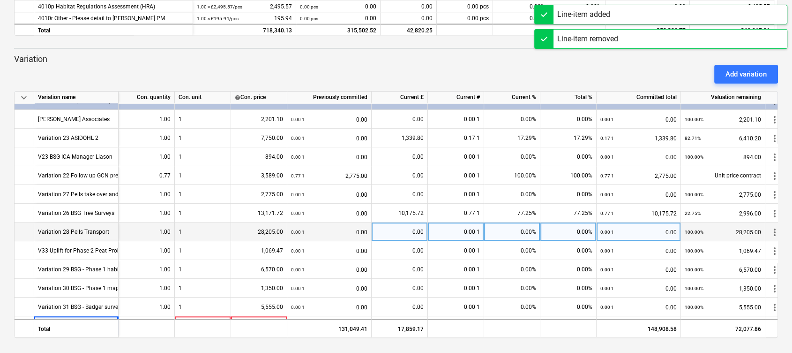
scroll to position [444, 0]
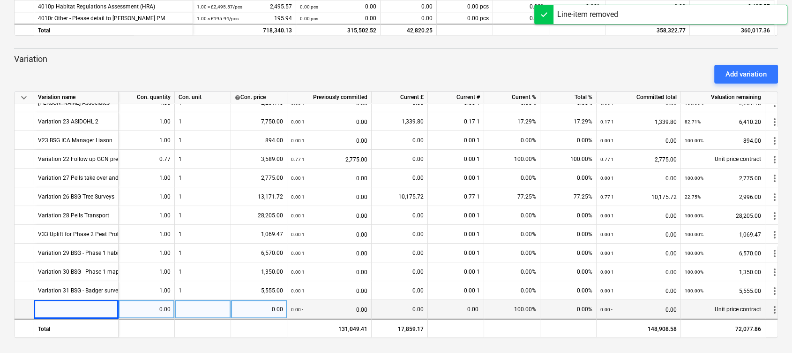
click at [66, 309] on div at bounding box center [76, 309] width 84 height 19
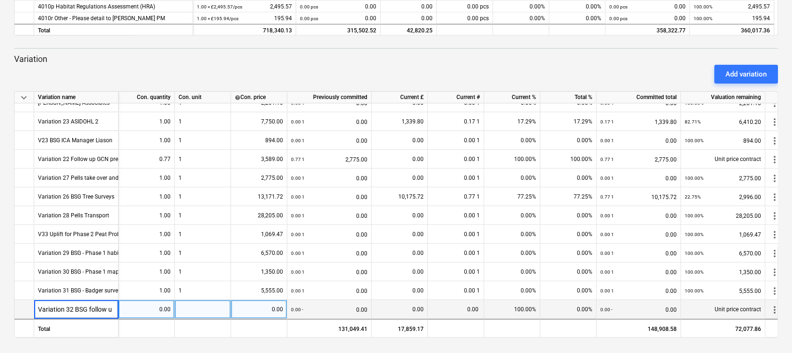
scroll to position [0, 0]
type input "Variation 32 BSG follow up trees"
click at [140, 305] on div "0.00" at bounding box center [146, 309] width 48 height 19
click at [182, 304] on div at bounding box center [203, 309] width 56 height 19
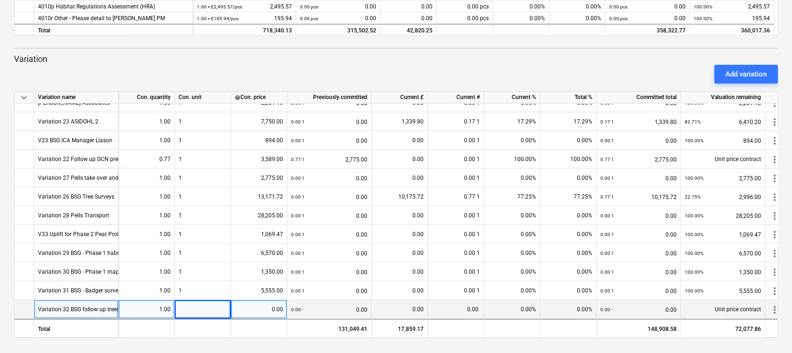
click at [257, 307] on div "0.00" at bounding box center [259, 309] width 48 height 19
type input "7960"
click at [458, 337] on div "keyboard_arrow_down Variation name Con. quantity Con. unit help Con. price Prev…" at bounding box center [396, 214] width 764 height 247
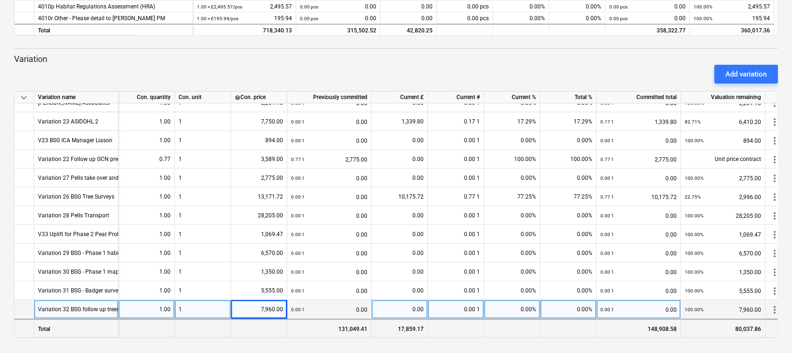
click at [75, 324] on div "Total" at bounding box center [76, 327] width 84 height 19
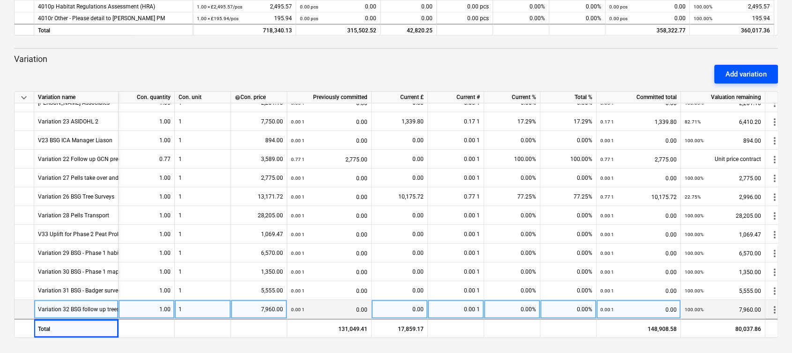
click at [761, 72] on div "Add variation" at bounding box center [746, 74] width 41 height 12
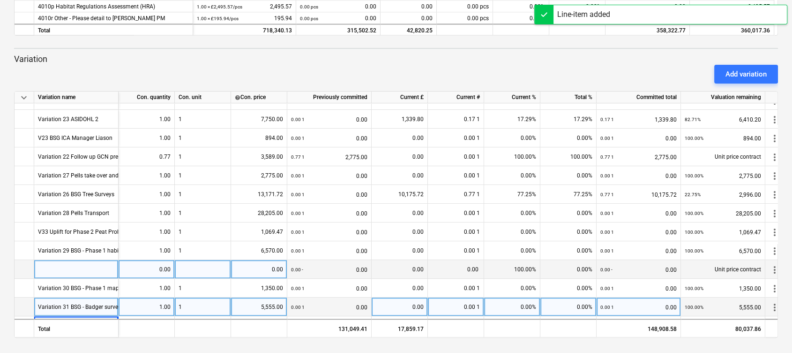
click at [773, 270] on span "more_vert" at bounding box center [774, 269] width 11 height 11
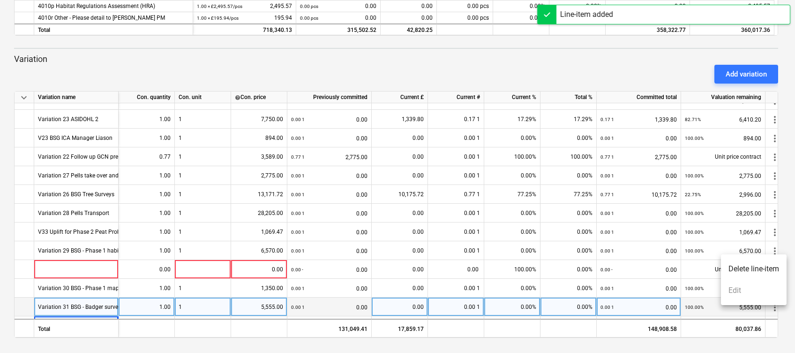
click at [760, 270] on li "Delete line-item" at bounding box center [754, 269] width 66 height 22
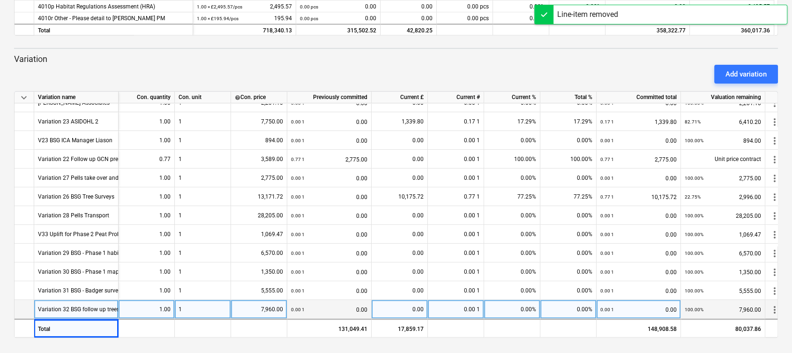
click at [109, 309] on div "Variation 32 BSG follow up trees" at bounding box center [79, 309] width 82 height 18
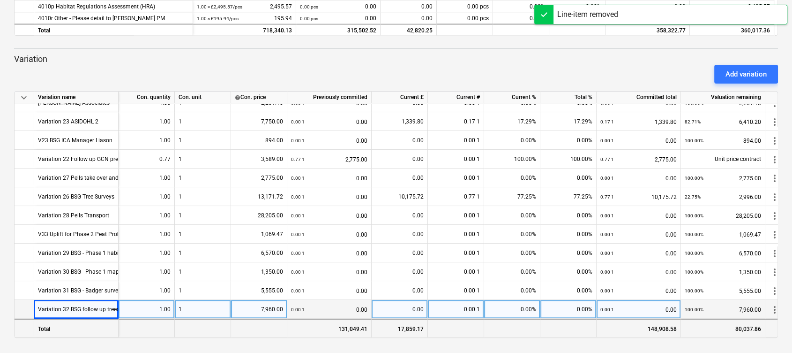
drag, startPoint x: 89, startPoint y: 323, endPoint x: 83, endPoint y: 320, distance: 6.3
click at [89, 323] on div "Total" at bounding box center [76, 327] width 84 height 19
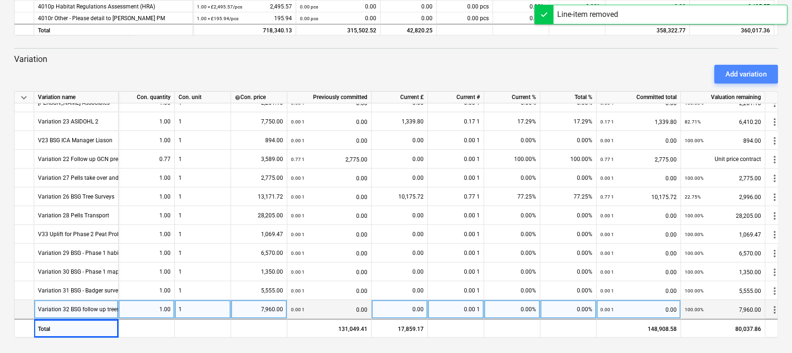
click at [734, 69] on div "Add variation" at bounding box center [746, 74] width 41 height 12
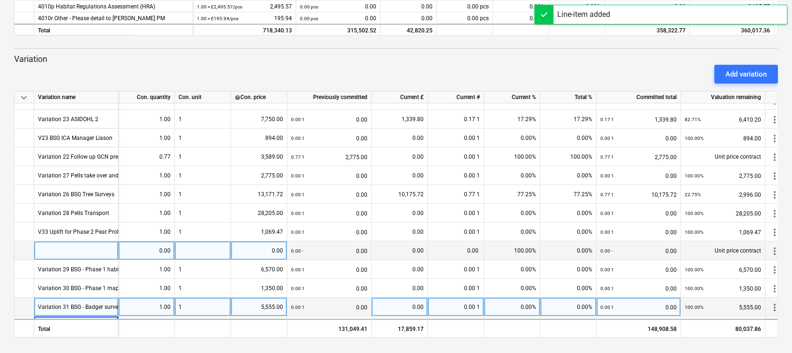
click at [773, 249] on span "more_vert" at bounding box center [774, 250] width 11 height 11
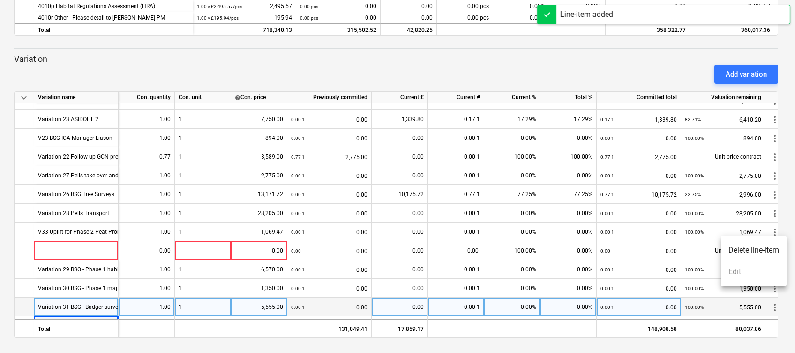
click at [724, 246] on li "Delete line-item" at bounding box center [754, 250] width 66 height 22
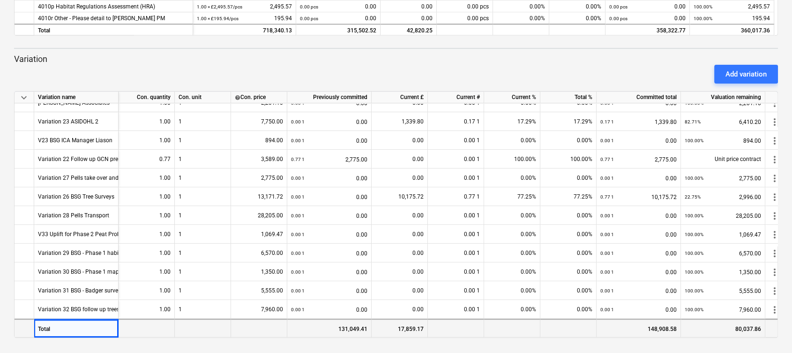
click at [166, 329] on div at bounding box center [147, 327] width 56 height 19
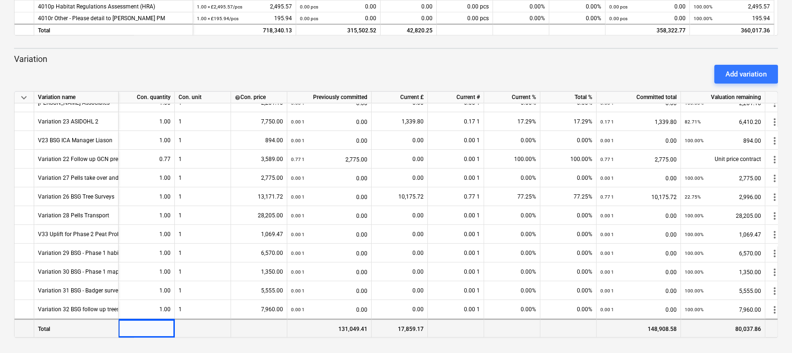
click at [194, 326] on div at bounding box center [203, 327] width 56 height 19
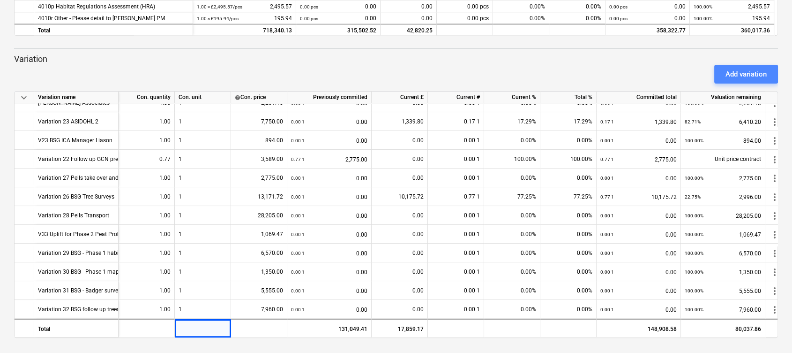
click at [764, 76] on div "Add variation" at bounding box center [746, 74] width 41 height 12
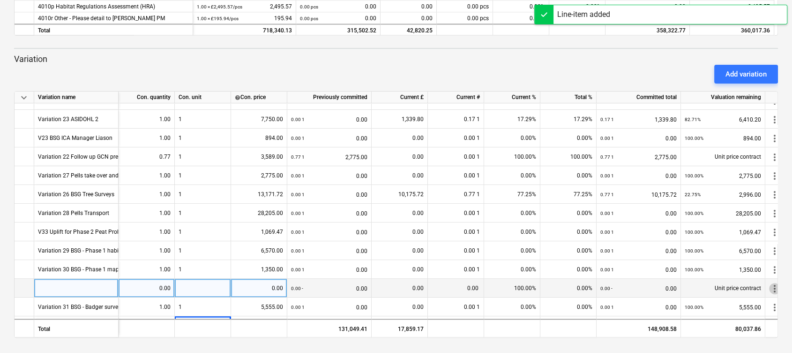
click at [773, 289] on span "more_vert" at bounding box center [774, 288] width 11 height 11
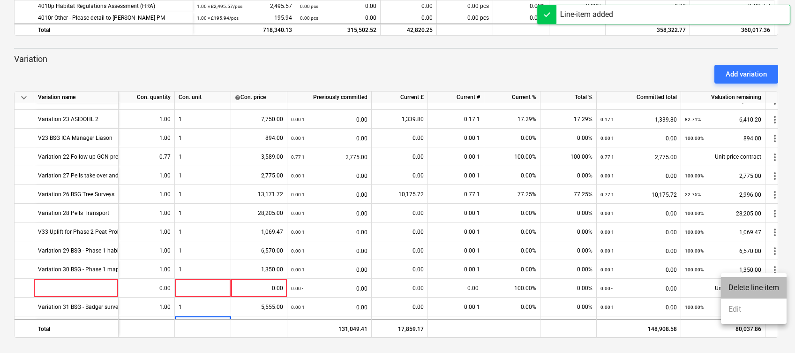
click at [764, 288] on li "Delete line-item" at bounding box center [754, 288] width 66 height 22
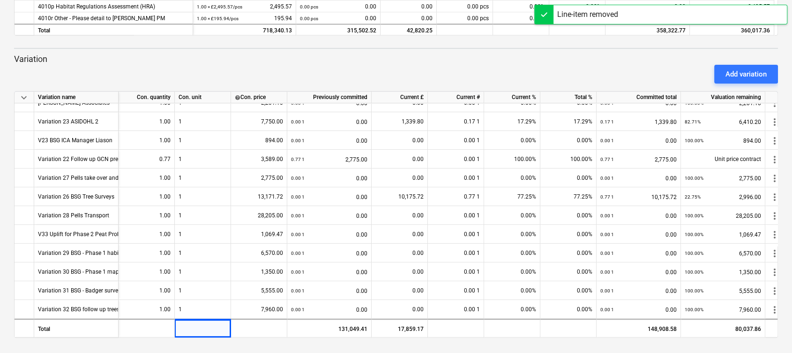
click at [351, 75] on div "Add variation" at bounding box center [396, 74] width 772 height 26
click at [273, 58] on p "Variation" at bounding box center [396, 58] width 764 height 11
click at [28, 59] on p "Variation" at bounding box center [396, 58] width 764 height 11
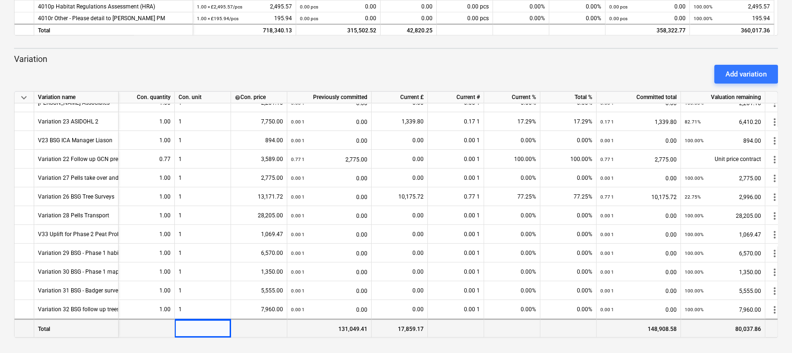
click at [88, 327] on div "Total" at bounding box center [76, 327] width 84 height 19
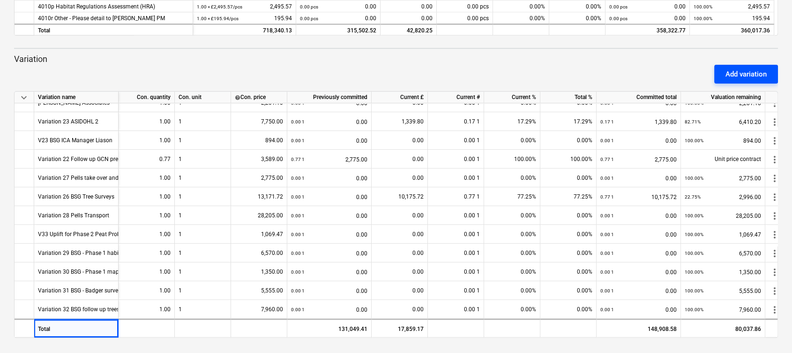
click at [734, 75] on div "Add variation" at bounding box center [746, 74] width 41 height 12
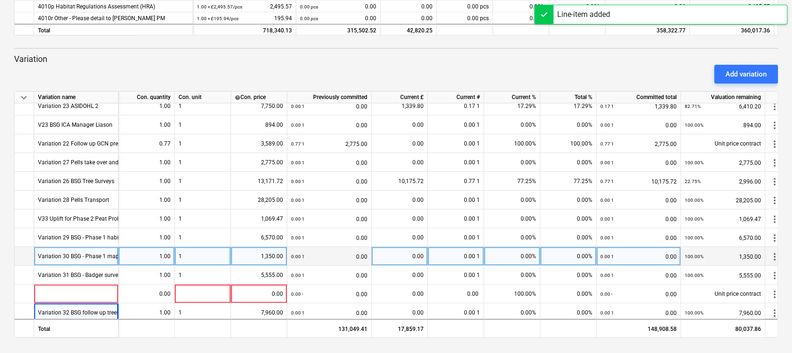
scroll to position [462, 0]
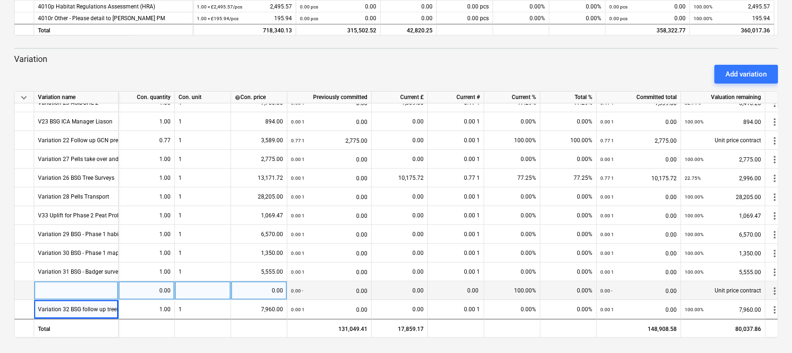
click at [775, 286] on span "more_vert" at bounding box center [774, 290] width 11 height 11
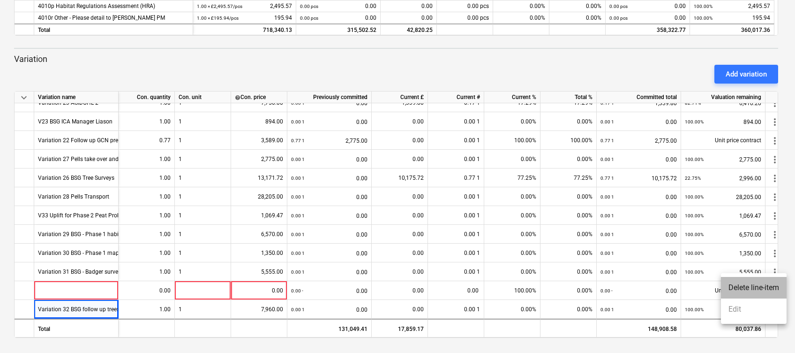
click at [772, 285] on li "Delete line-item" at bounding box center [754, 288] width 66 height 22
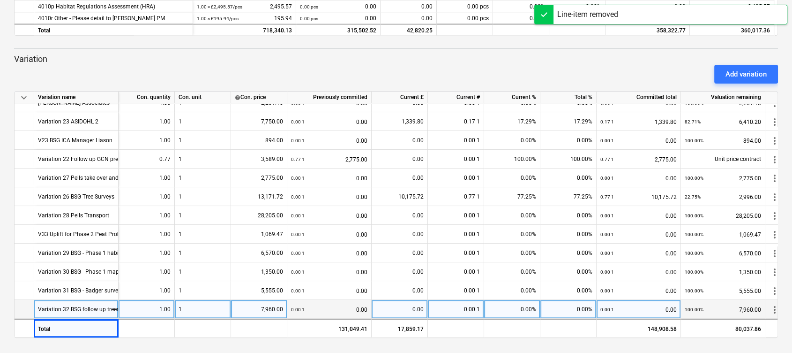
scroll to position [444, 0]
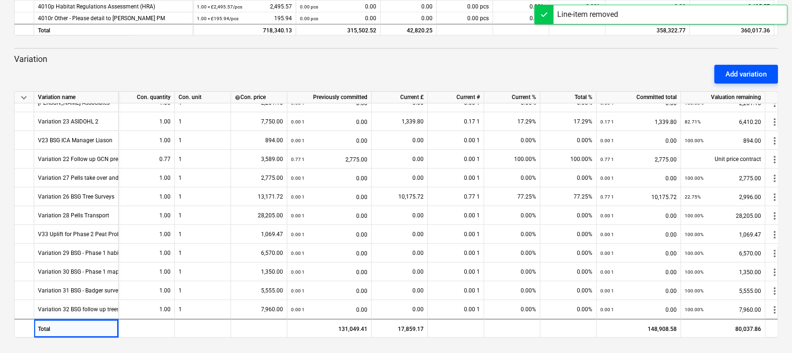
click at [741, 73] on div "Add variation" at bounding box center [746, 74] width 41 height 12
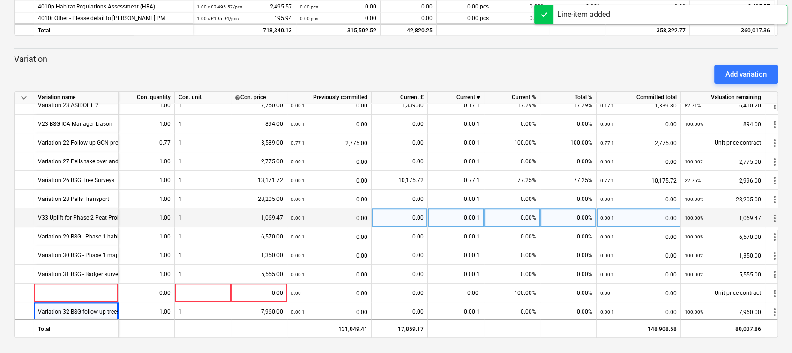
scroll to position [462, 0]
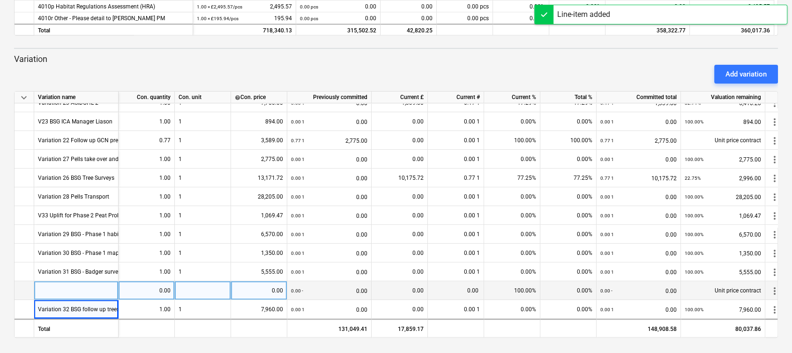
click at [98, 289] on div at bounding box center [76, 290] width 84 height 19
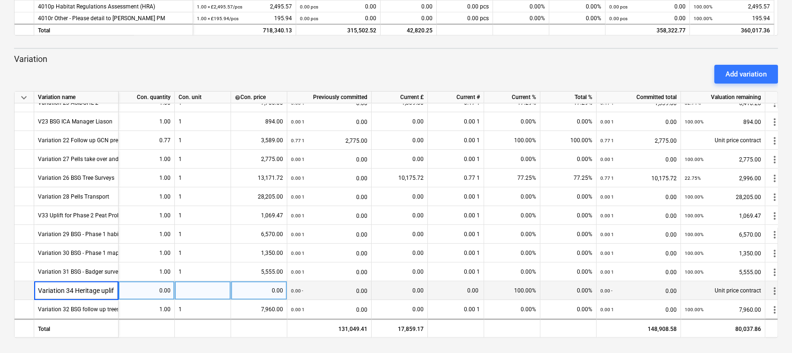
type input "Variation 34 Heritage uplift"
click at [137, 289] on div "0.00" at bounding box center [146, 290] width 48 height 19
click at [204, 285] on div at bounding box center [203, 290] width 56 height 19
type input "1"
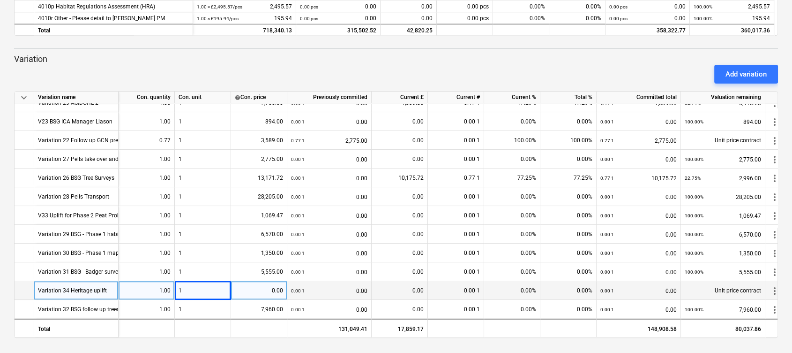
click at [249, 285] on div "0.00" at bounding box center [259, 290] width 48 height 19
click at [270, 287] on div "0.00" at bounding box center [259, 290] width 48 height 19
type input "5920"
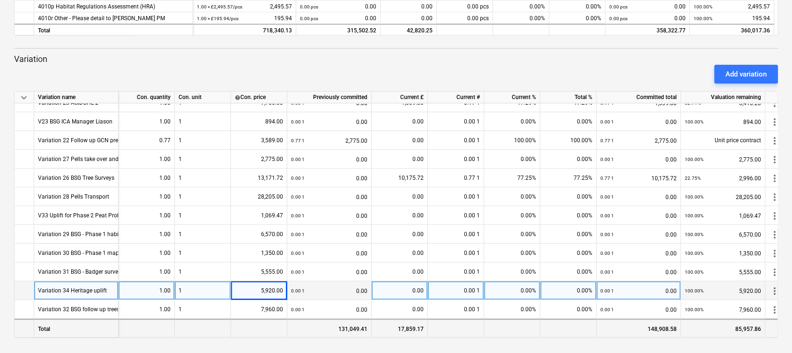
click at [43, 320] on div "Total" at bounding box center [76, 327] width 84 height 19
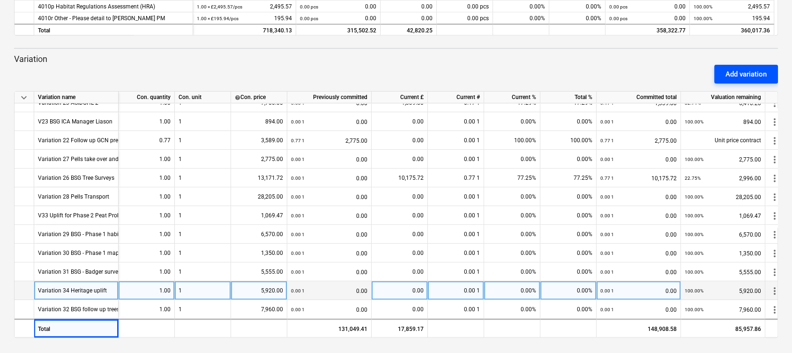
click at [728, 67] on button "Add variation" at bounding box center [747, 74] width 64 height 19
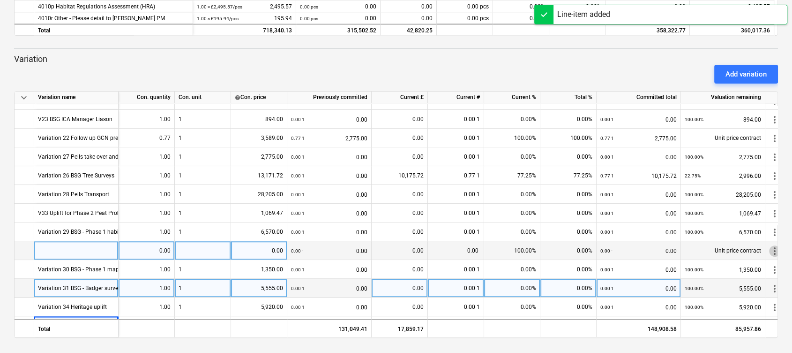
click at [773, 249] on span "more_vert" at bounding box center [774, 250] width 11 height 11
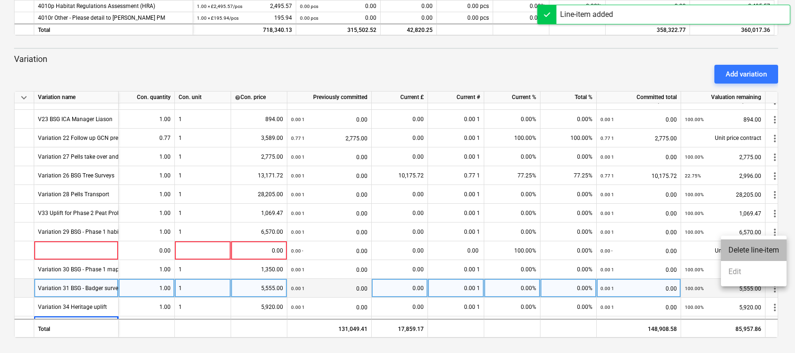
click at [760, 252] on li "Delete line-item" at bounding box center [754, 250] width 66 height 22
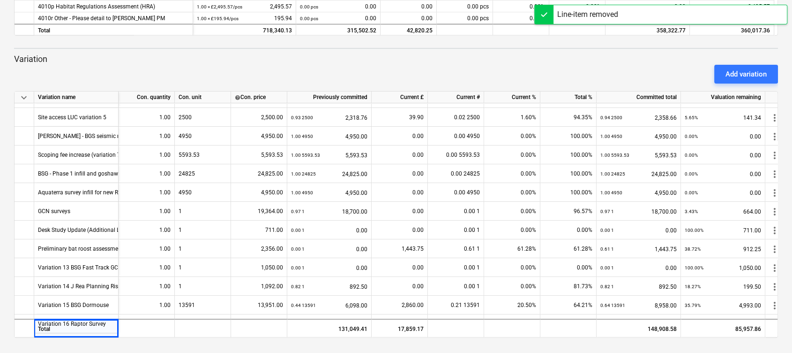
scroll to position [0, 0]
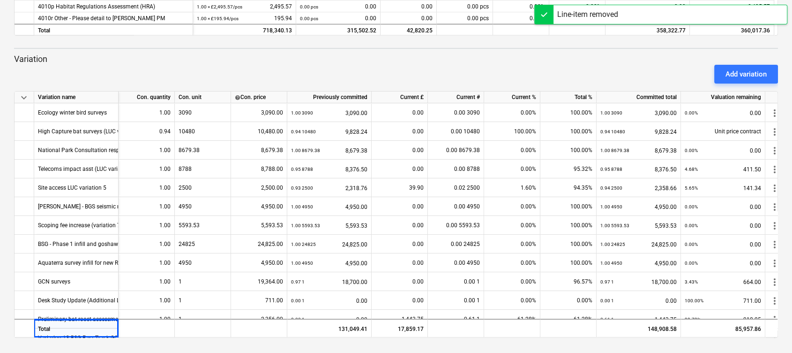
click at [98, 69] on div "Add variation" at bounding box center [396, 74] width 772 height 26
click at [24, 92] on span "keyboard_arrow_down" at bounding box center [23, 97] width 11 height 11
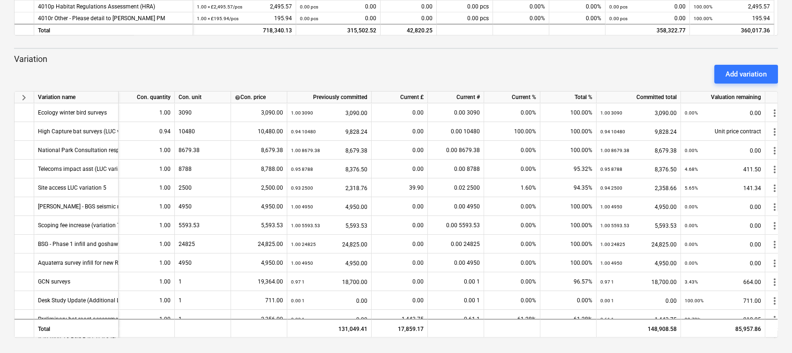
click at [24, 95] on span "keyboard_arrow_right" at bounding box center [23, 97] width 11 height 11
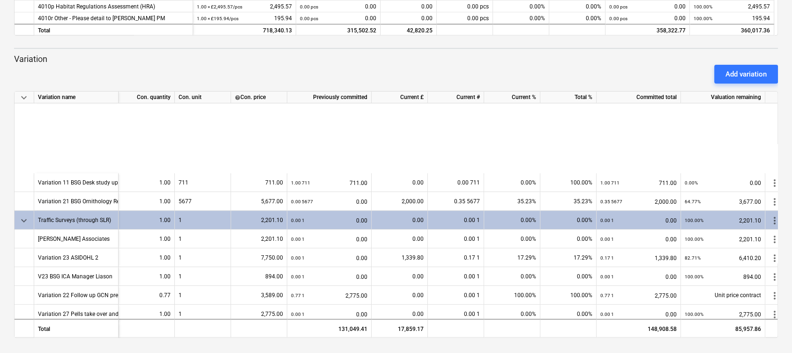
scroll to position [462, 0]
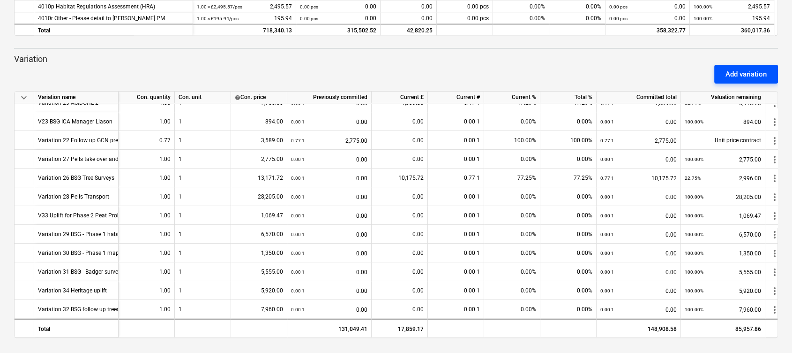
click at [736, 76] on div "Add variation" at bounding box center [746, 74] width 41 height 12
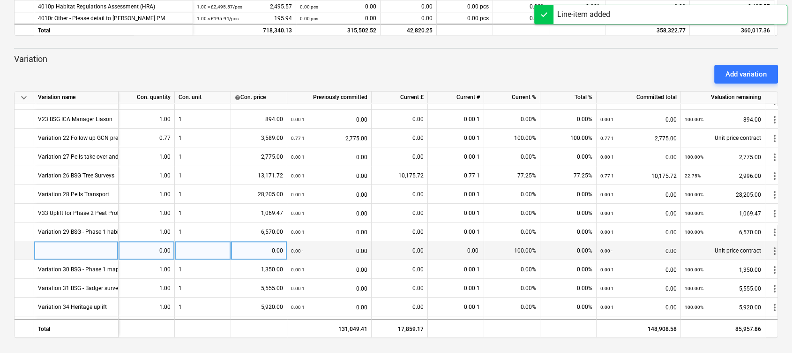
click at [774, 249] on span "more_vert" at bounding box center [774, 250] width 11 height 11
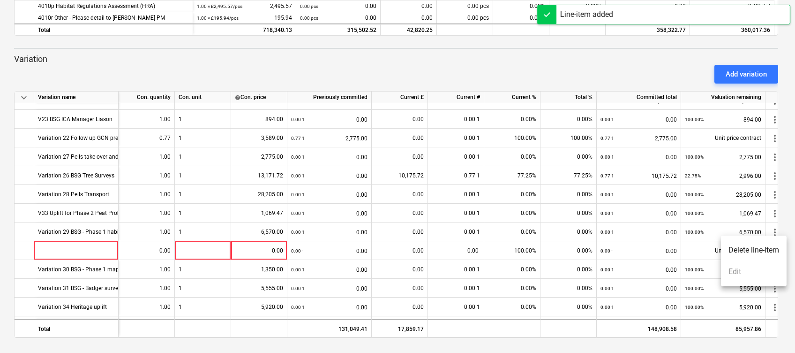
click at [746, 248] on li "Delete line-item" at bounding box center [754, 250] width 66 height 22
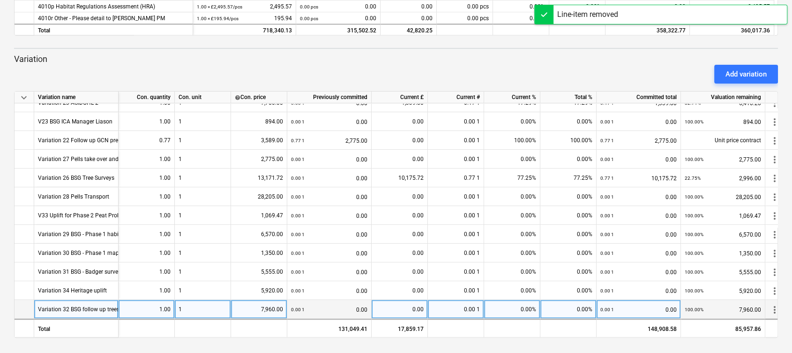
click at [67, 304] on div "Variation 32 BSG follow up trees" at bounding box center [79, 309] width 82 height 18
click at [86, 307] on input "Variation 32 BSG follow up trees" at bounding box center [76, 309] width 84 height 18
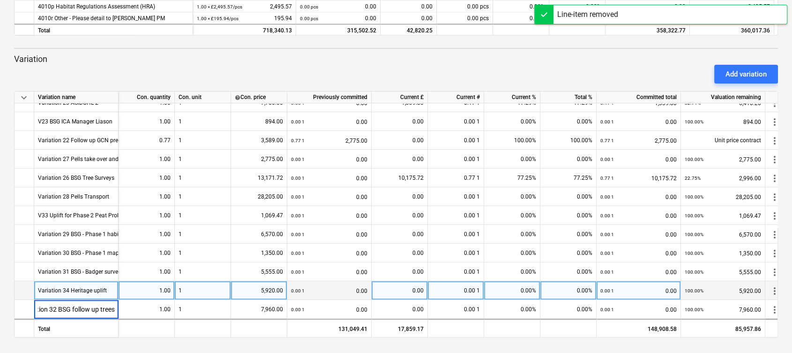
click at [57, 285] on div "Variation 34 Heritage uplift" at bounding box center [72, 290] width 69 height 18
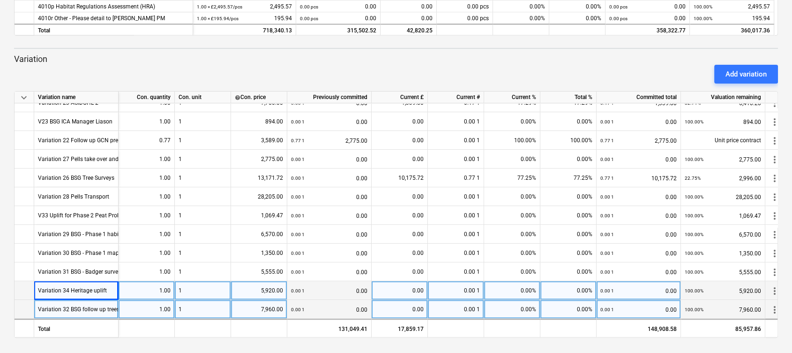
click at [59, 308] on div "Variation 32 BSG follow up trees" at bounding box center [79, 309] width 82 height 18
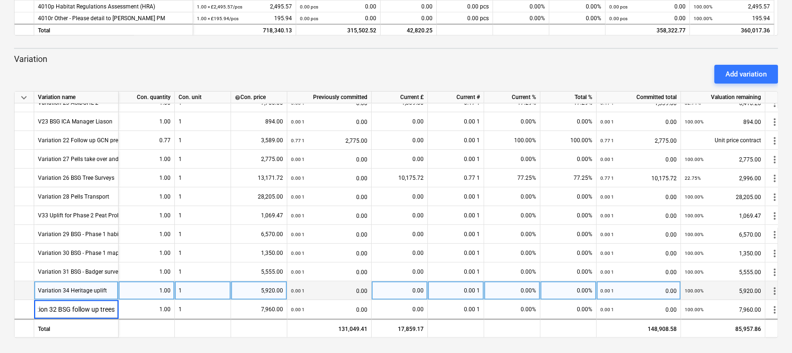
click at [60, 286] on div "Variation 34 Heritage uplift" at bounding box center [72, 290] width 69 height 18
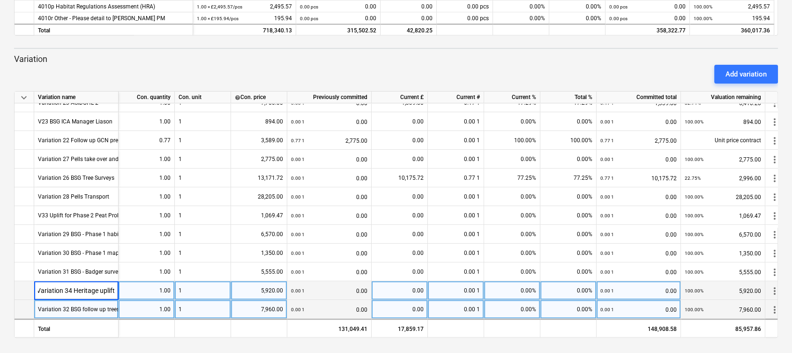
click at [62, 306] on div "Variation 32 BSG follow up trees" at bounding box center [79, 309] width 82 height 18
click at [715, 71] on button "Add variation" at bounding box center [747, 74] width 64 height 19
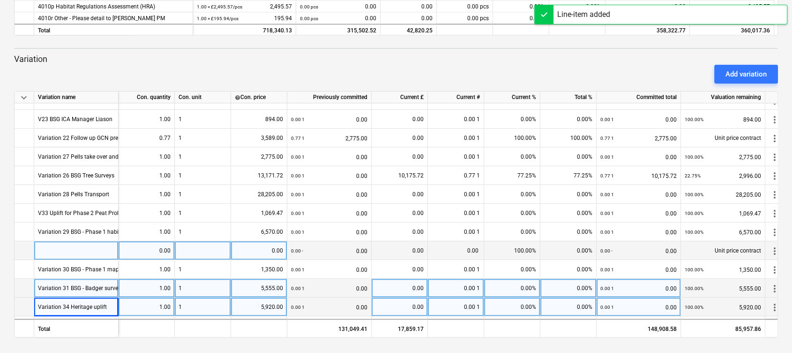
click at [774, 250] on span "more_vert" at bounding box center [774, 250] width 11 height 11
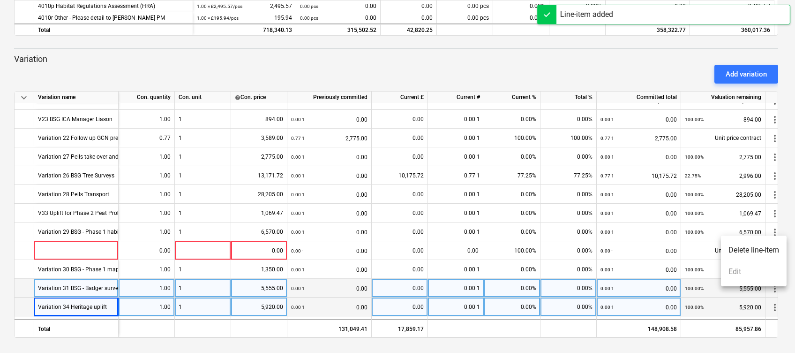
click at [743, 251] on li "Delete line-item" at bounding box center [754, 250] width 66 height 22
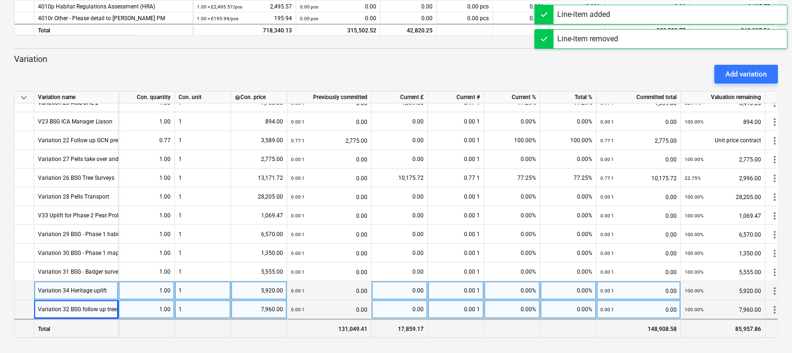
click at [79, 325] on div "Total" at bounding box center [76, 327] width 84 height 19
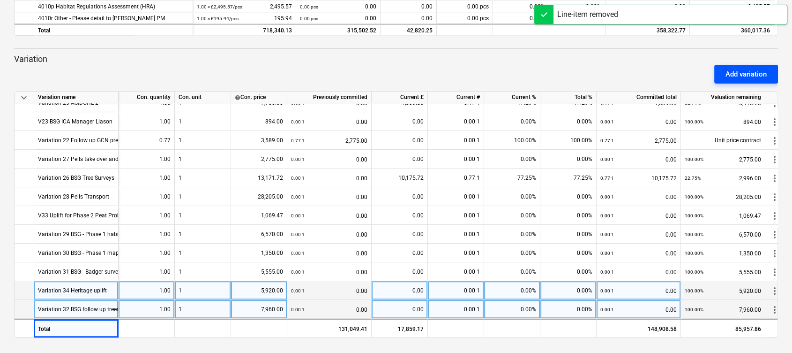
click at [761, 71] on div "Add variation" at bounding box center [746, 74] width 41 height 12
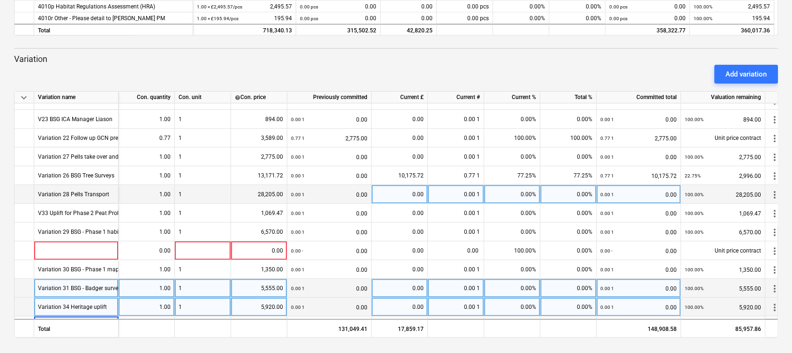
type input "Variation 35"
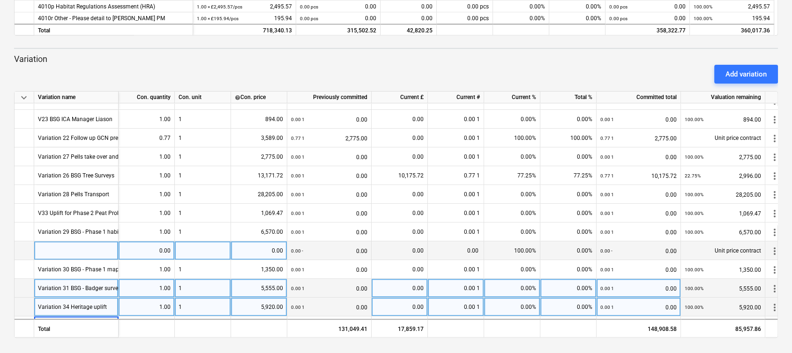
click at [79, 249] on div at bounding box center [76, 250] width 84 height 19
type input "Variation 35 AQT WFD assessment"
click at [150, 251] on div "0.00" at bounding box center [146, 250] width 48 height 19
click at [226, 249] on div at bounding box center [203, 250] width 56 height 19
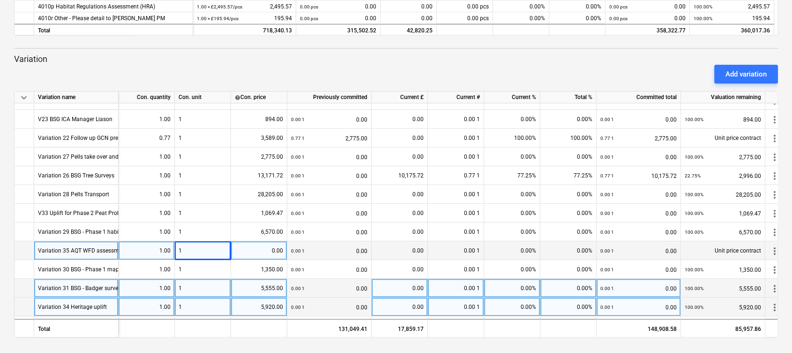
click at [275, 244] on div "0.00" at bounding box center [259, 250] width 48 height 19
type input "2500"
click at [375, 64] on div "Add variation" at bounding box center [396, 74] width 772 height 26
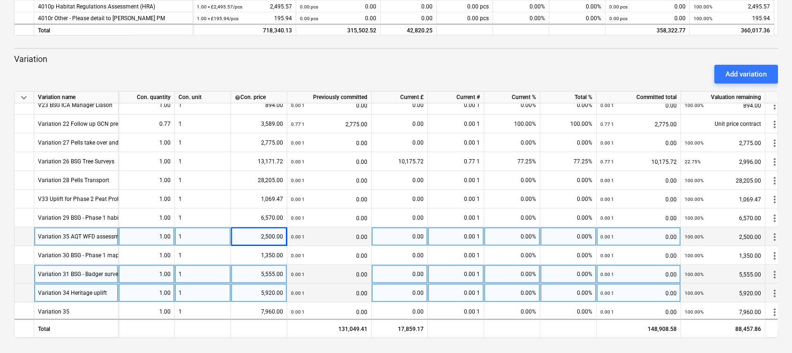
scroll to position [481, 0]
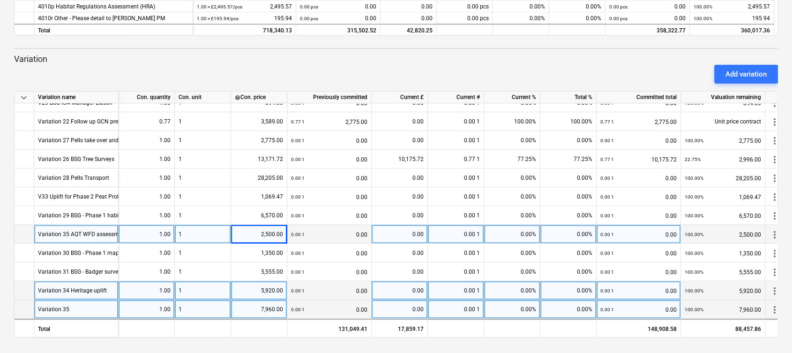
click at [75, 302] on div "Variation 35" at bounding box center [76, 309] width 84 height 19
click at [85, 300] on input "Variation 35" at bounding box center [76, 309] width 84 height 18
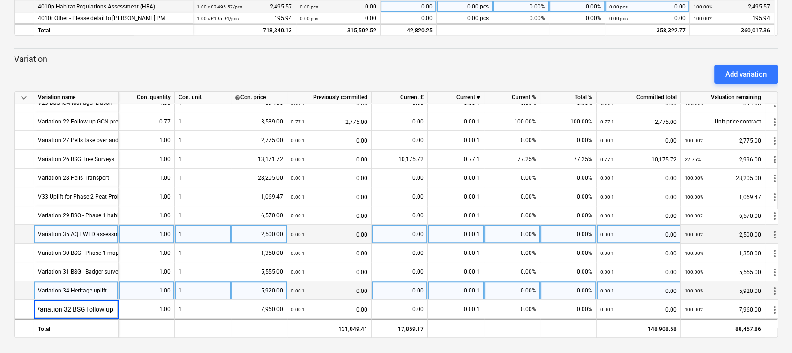
scroll to position [0, 4]
type input "Variation 32 BSG follow up trees"
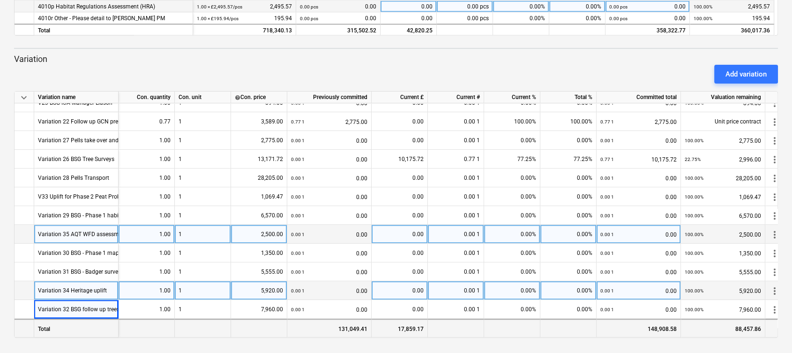
click at [41, 323] on div "Total" at bounding box center [76, 327] width 84 height 19
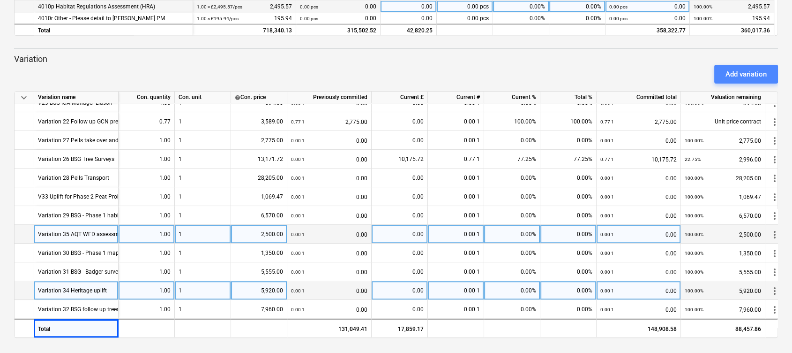
click at [736, 70] on div "Add variation" at bounding box center [746, 74] width 41 height 12
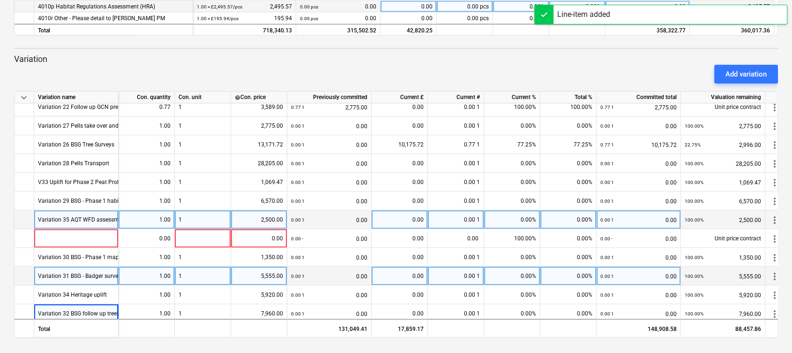
scroll to position [500, 0]
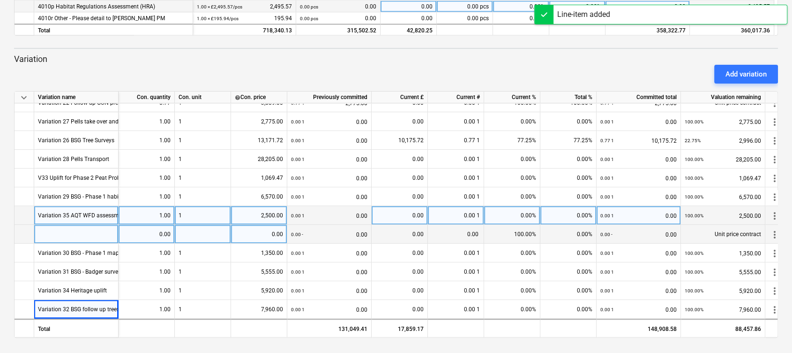
click at [71, 228] on div at bounding box center [76, 234] width 84 height 19
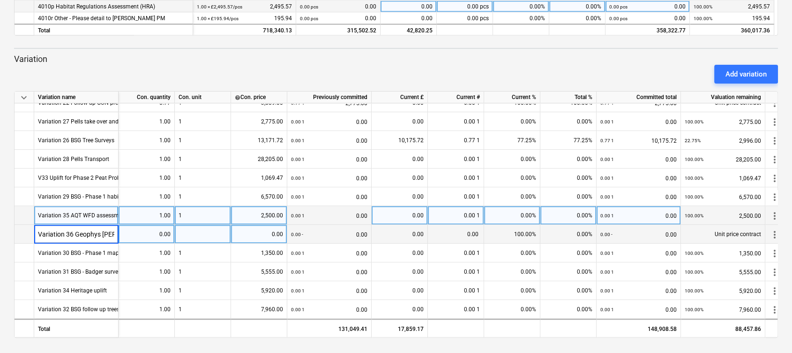
type input "Variation 36 Geophys survey"
click at [215, 230] on div at bounding box center [203, 234] width 56 height 19
click at [146, 230] on div "0.00" at bounding box center [146, 234] width 48 height 19
type input "1"
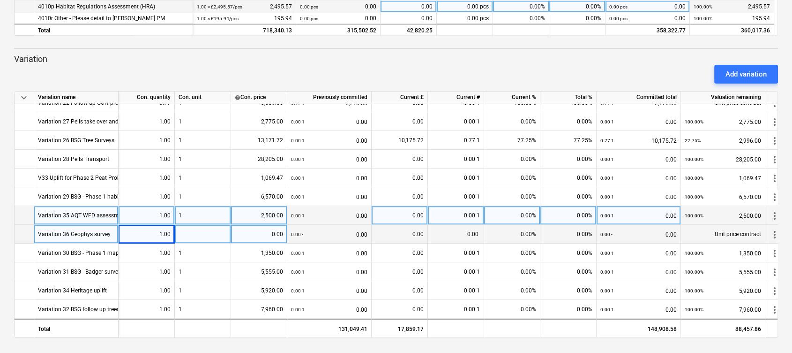
click at [189, 230] on div at bounding box center [203, 234] width 56 height 19
type input "1"
click at [264, 228] on div "0.00" at bounding box center [259, 234] width 48 height 19
type input "10813.13"
click at [245, 76] on div "Add variation" at bounding box center [396, 74] width 772 height 26
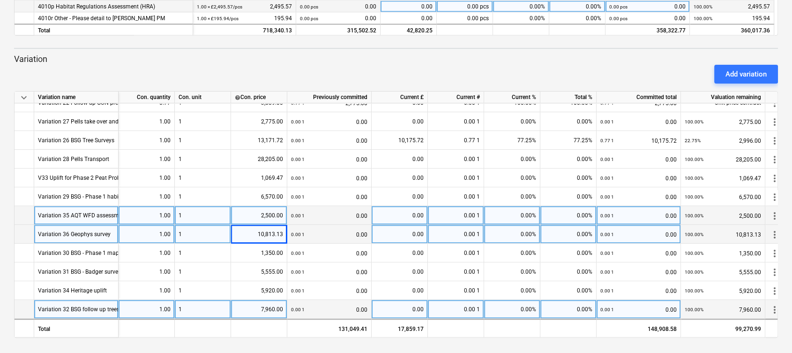
click at [398, 302] on div "0.00" at bounding box center [400, 309] width 48 height 19
type input "3980"
click at [427, 61] on div "Add variation" at bounding box center [396, 74] width 772 height 26
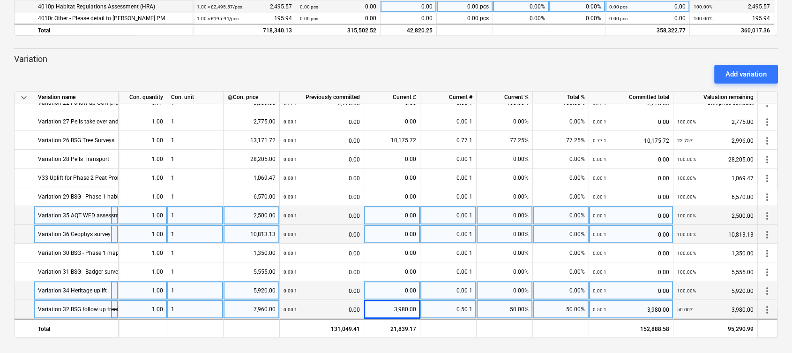
click at [390, 288] on div "0.00" at bounding box center [392, 290] width 48 height 19
type input "2281.44"
click at [395, 67] on div "Add variation" at bounding box center [396, 74] width 772 height 26
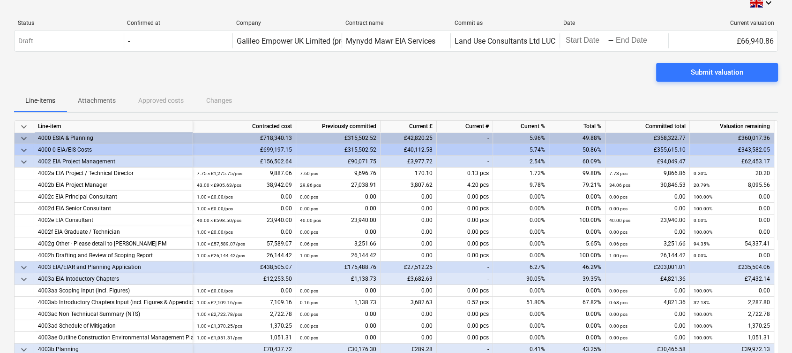
scroll to position [0, 0]
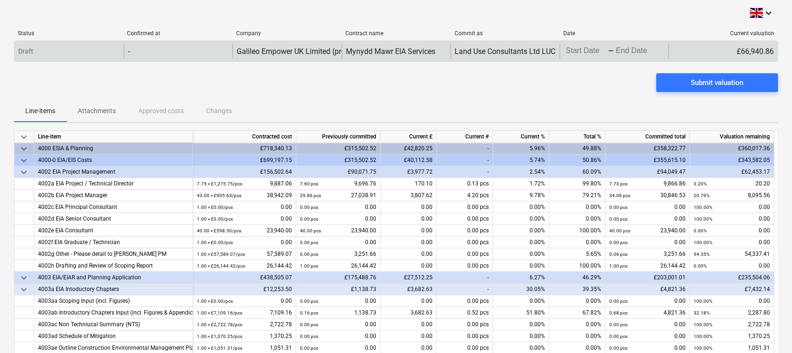
click at [585, 54] on body "keyboard_arrow_down Status Confirmed at Company Contract name Commit as Date Cu…" at bounding box center [396, 176] width 792 height 353
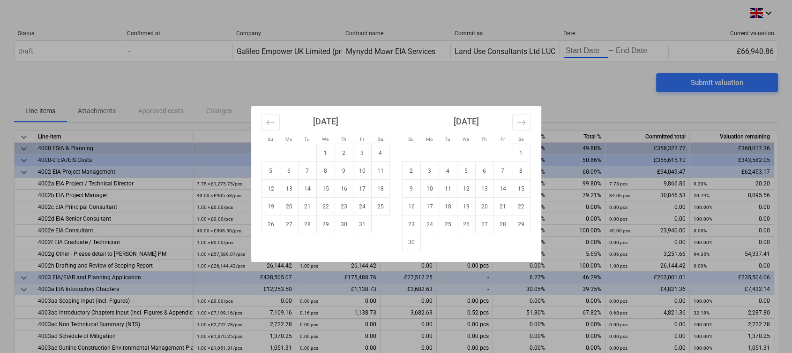
click at [279, 121] on div "[DATE]" at bounding box center [326, 125] width 128 height 38
click at [269, 125] on icon "Move backward to switch to the previous month." at bounding box center [270, 122] width 9 height 9
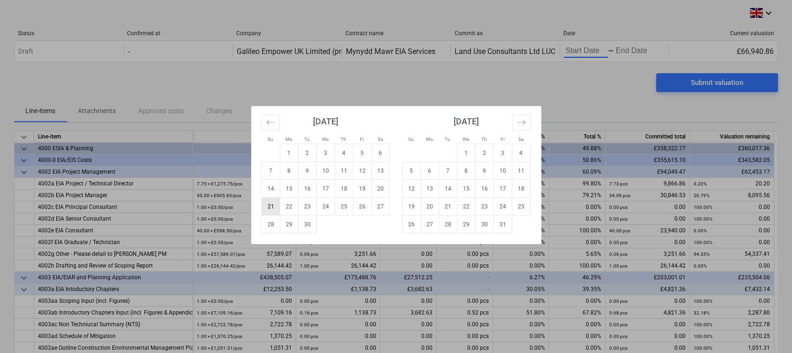
click at [265, 201] on td "21" at bounding box center [271, 206] width 18 height 18
type input "[DATE]"
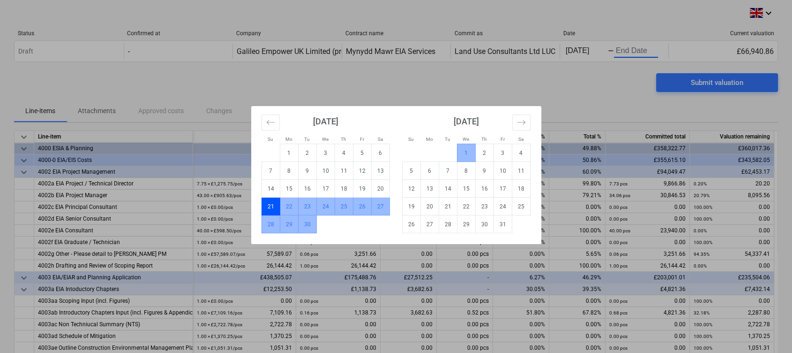
click at [463, 150] on td "1" at bounding box center [466, 153] width 18 height 18
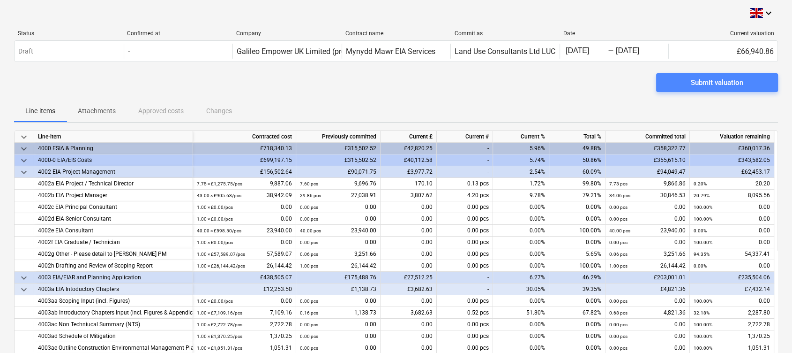
click at [709, 82] on div "Submit valuation" at bounding box center [717, 82] width 53 height 12
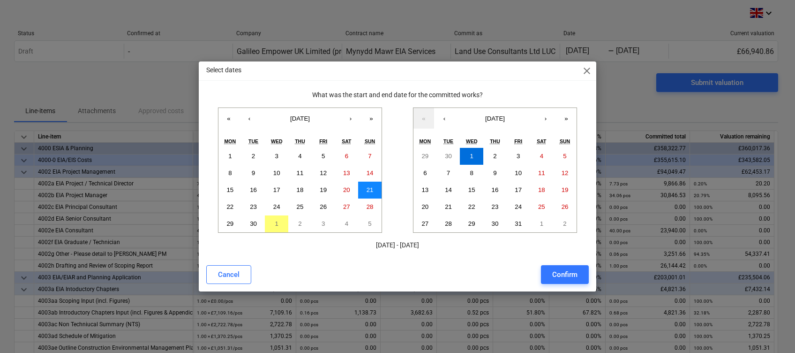
click at [370, 186] on abbr "21" at bounding box center [370, 189] width 7 height 7
click at [558, 271] on div "Confirm" at bounding box center [564, 274] width 25 height 12
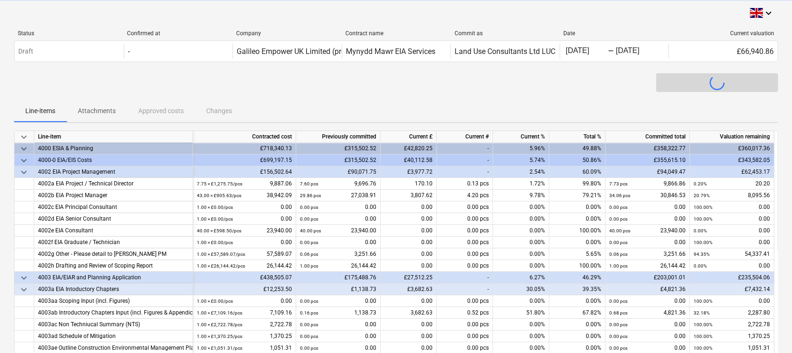
scroll to position [500, 8]
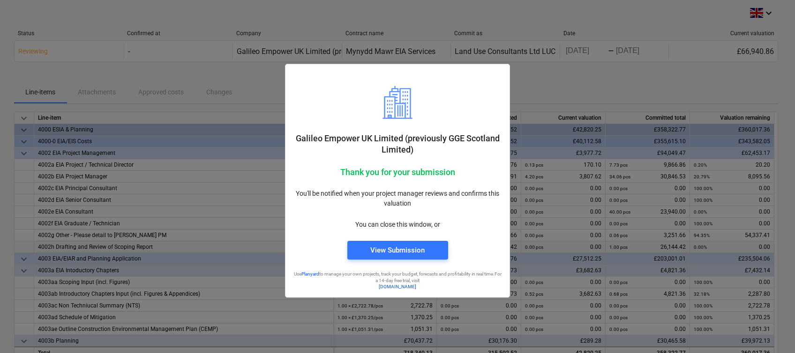
click at [404, 250] on div "View Submission" at bounding box center [397, 250] width 54 height 12
